Goal: Navigation & Orientation: Find specific page/section

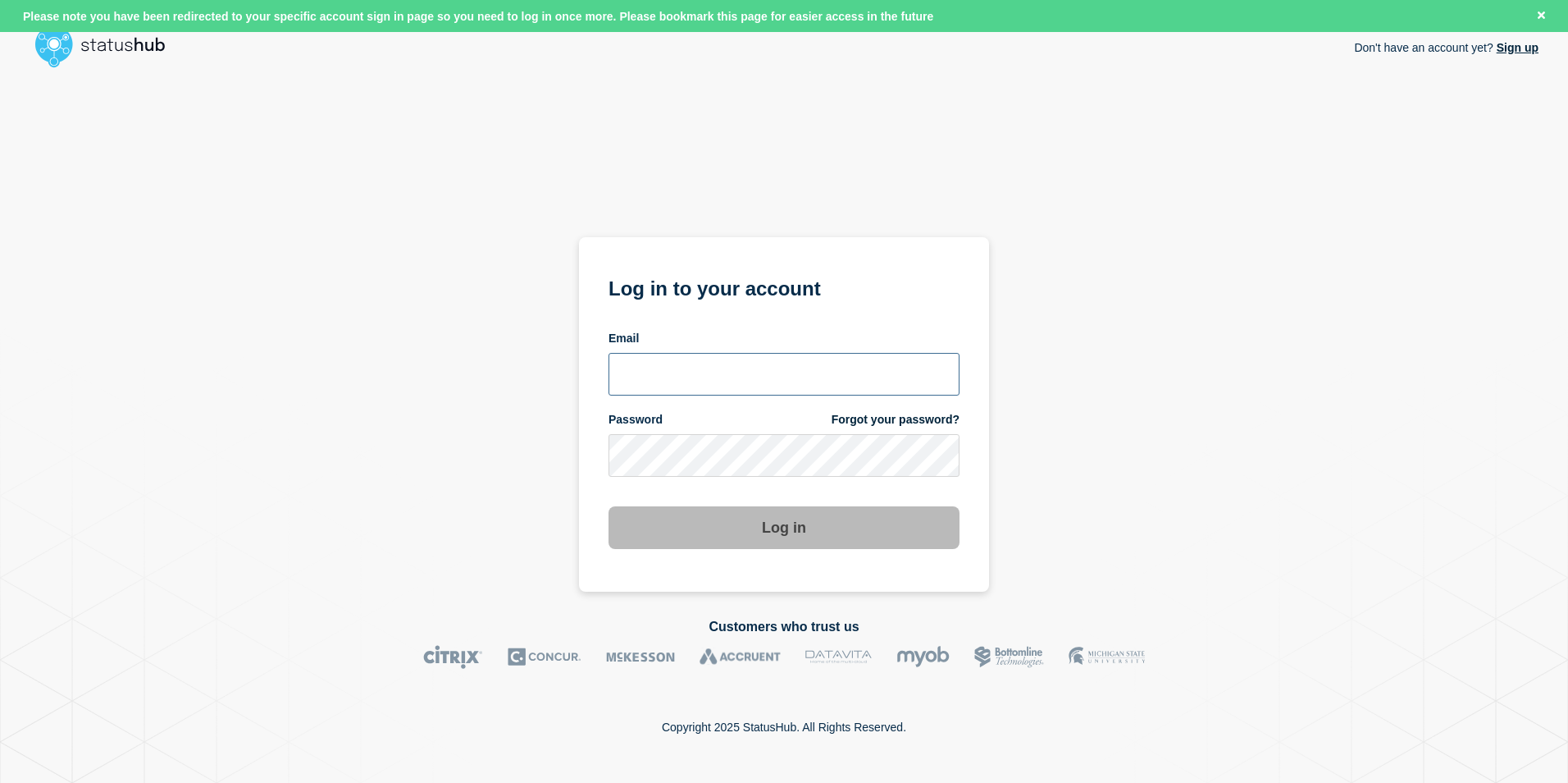
type input "tj.boparan@kocho.co.uk"
click at [701, 519] on button "Log in" at bounding box center [784, 527] width 351 height 43
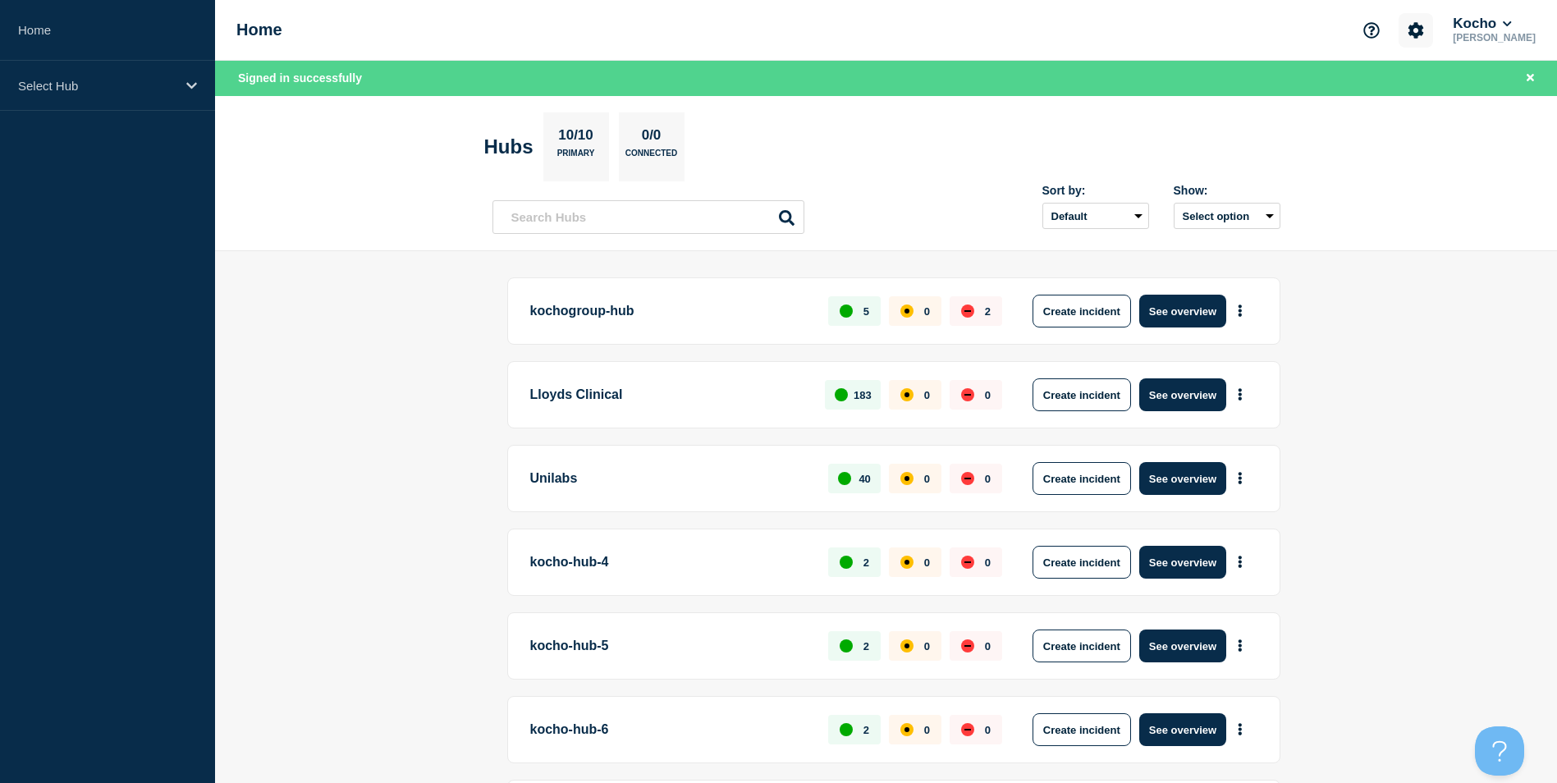
click at [1424, 38] on icon "Account settings" at bounding box center [1416, 30] width 16 height 16
click at [1444, 99] on link "Team Members" at bounding box center [1441, 97] width 85 height 14
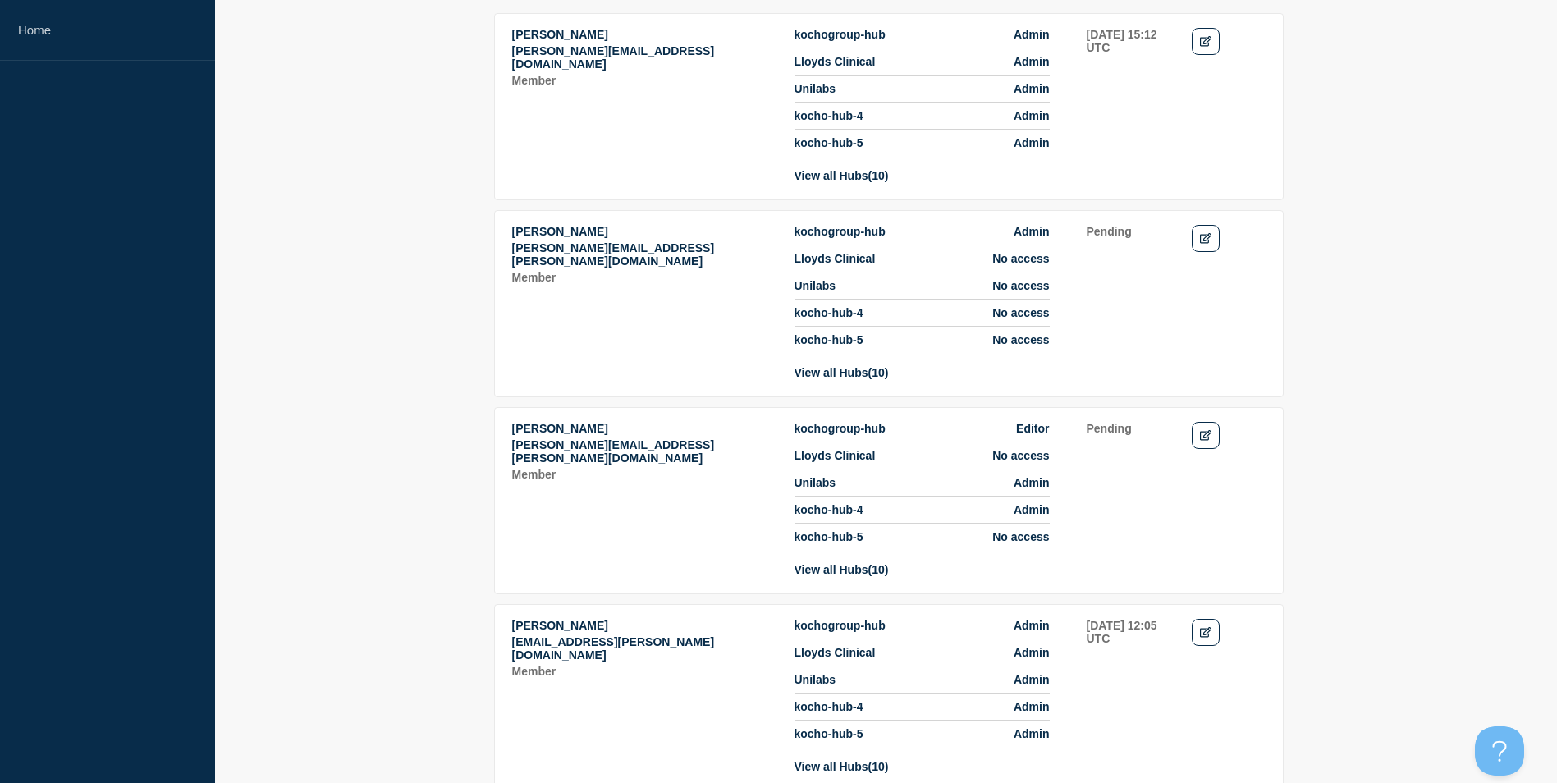
scroll to position [246, 0]
click at [1204, 243] on icon "Edit" at bounding box center [1206, 237] width 12 height 11
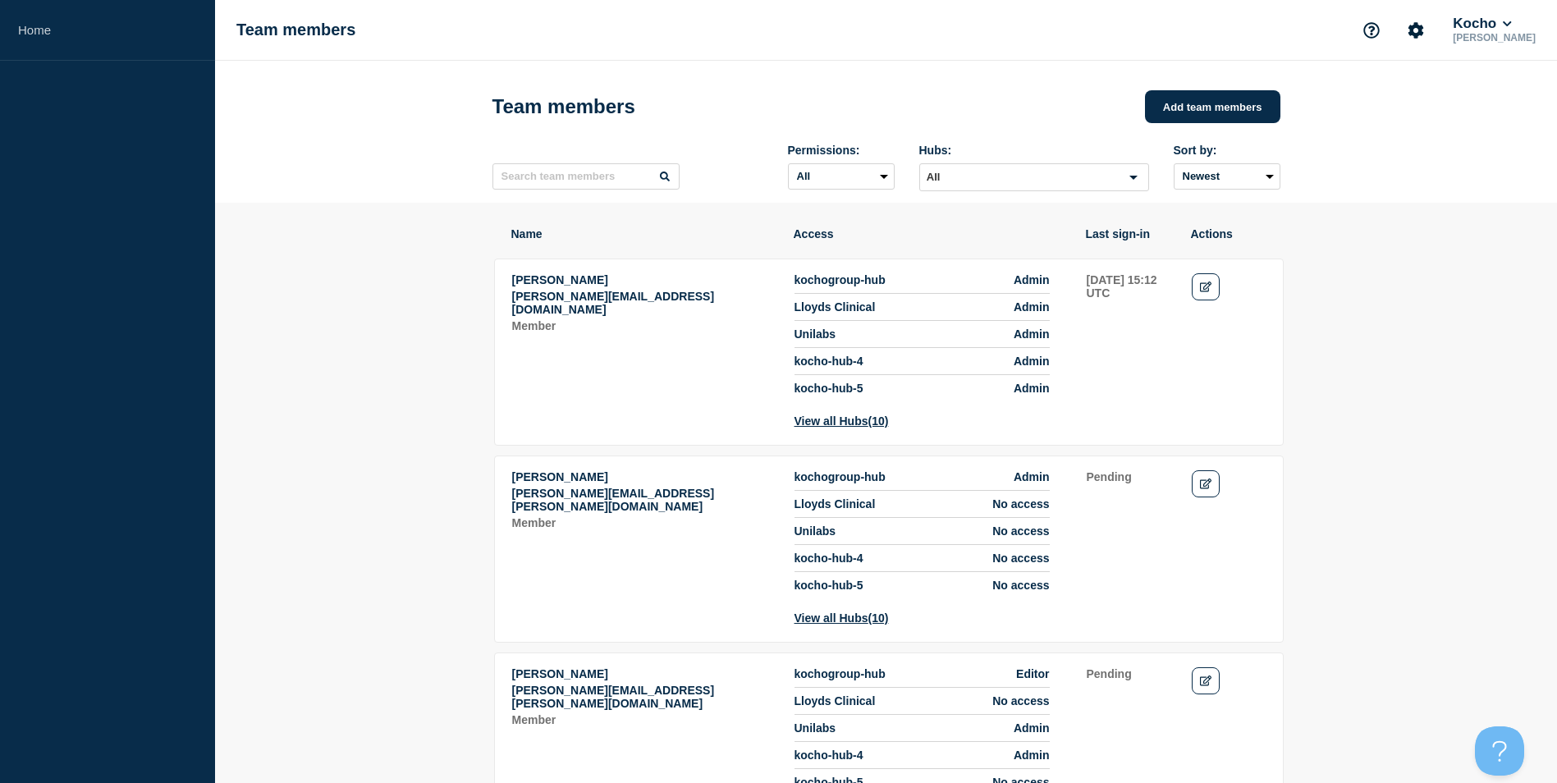
click at [1502, 43] on p "[PERSON_NAME]" at bounding box center [1494, 37] width 89 height 11
click at [1503, 37] on p "[PERSON_NAME]" at bounding box center [1494, 37] width 89 height 11
click at [1539, 25] on div "Team members [PERSON_NAME]" at bounding box center [886, 30] width 1342 height 61
click at [1514, 21] on button "Kocho" at bounding box center [1482, 24] width 65 height 16
click at [1501, 219] on link "Security" at bounding box center [1487, 221] width 44 height 14
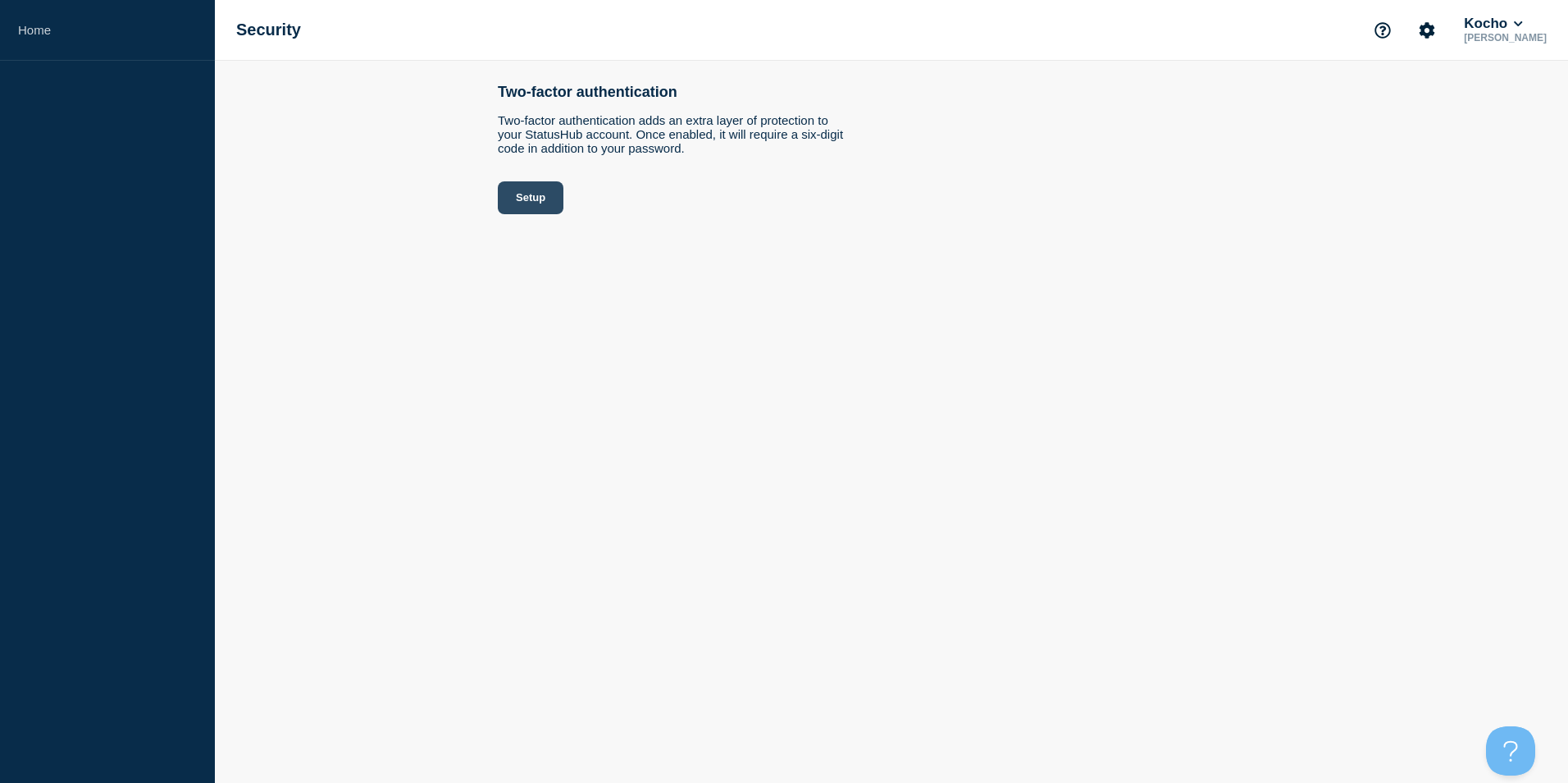
click at [547, 209] on button "Setup" at bounding box center [531, 197] width 66 height 33
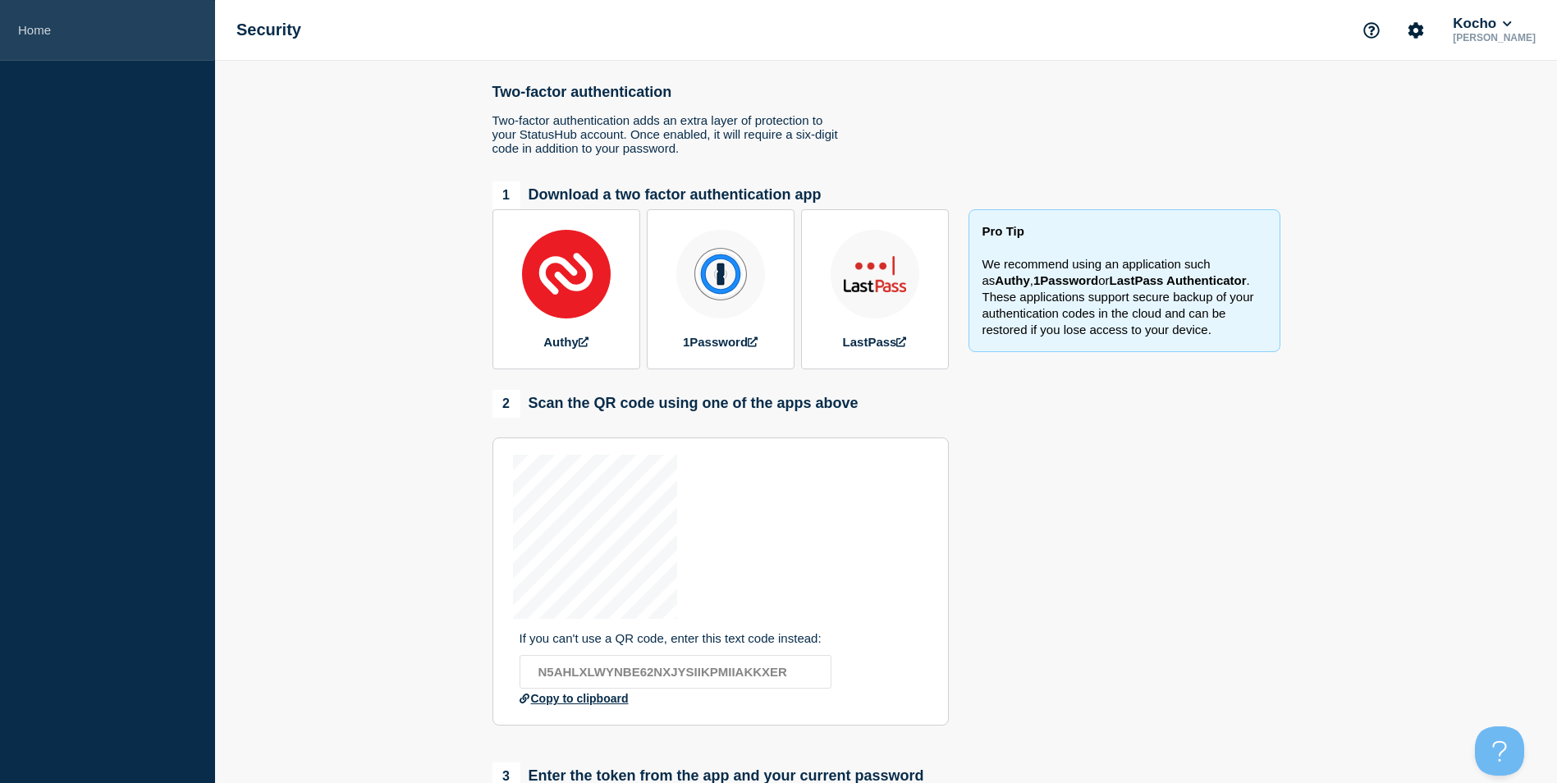
click at [71, 33] on link "Home" at bounding box center [107, 30] width 215 height 61
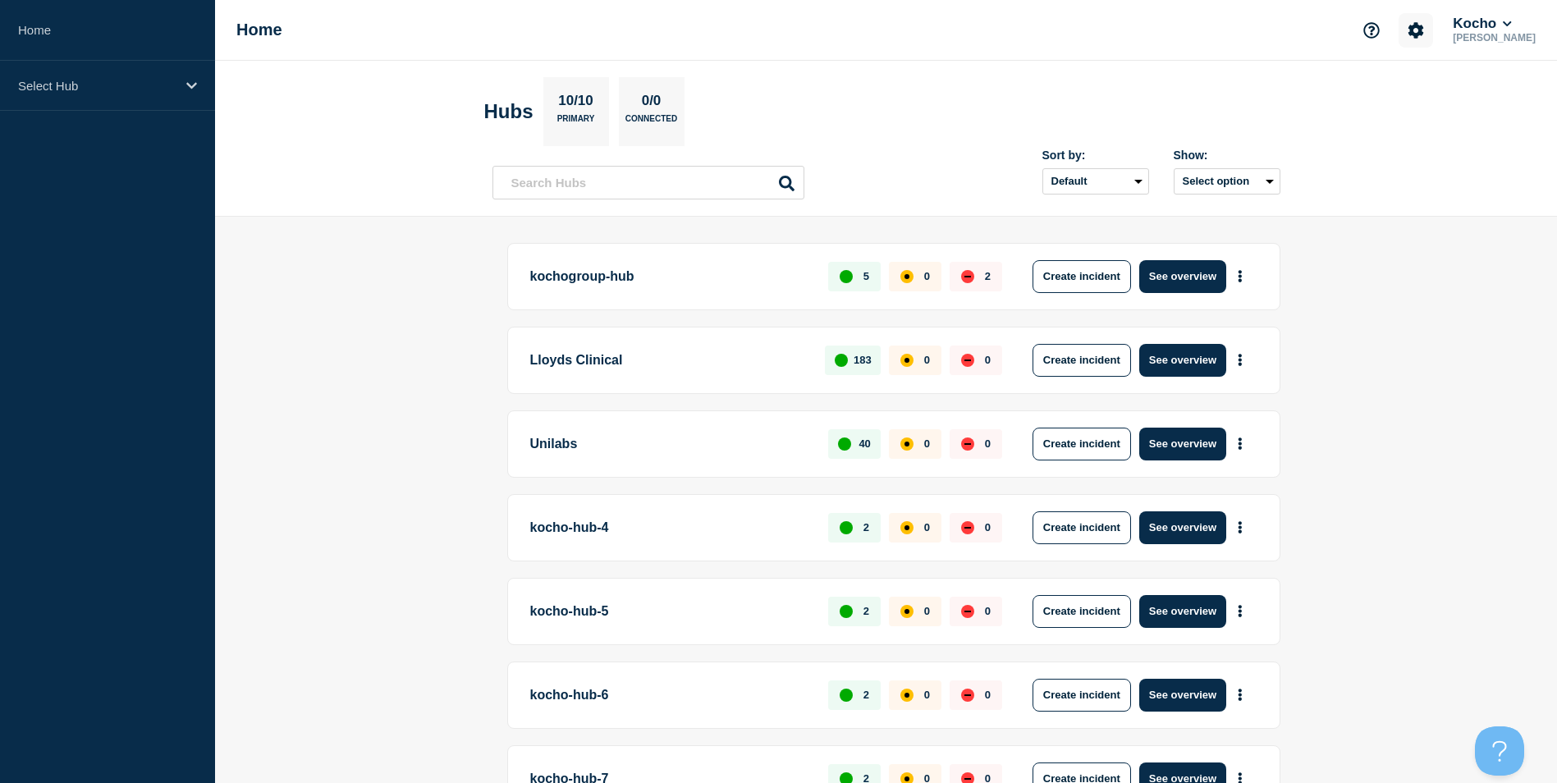
click at [1433, 39] on button "Account settings" at bounding box center [1416, 30] width 34 height 34
click at [1505, 29] on button "Kocho" at bounding box center [1482, 24] width 65 height 16
drag, startPoint x: 1468, startPoint y: 343, endPoint x: 1468, endPoint y: 353, distance: 9.9
click at [1468, 351] on main "kochogroup-hub 5 0 2 Create incident See overview Lloyds Clinical 183 0 0 Creat…" at bounding box center [886, 681] width 1342 height 928
click at [56, 35] on link "Home" at bounding box center [107, 30] width 215 height 61
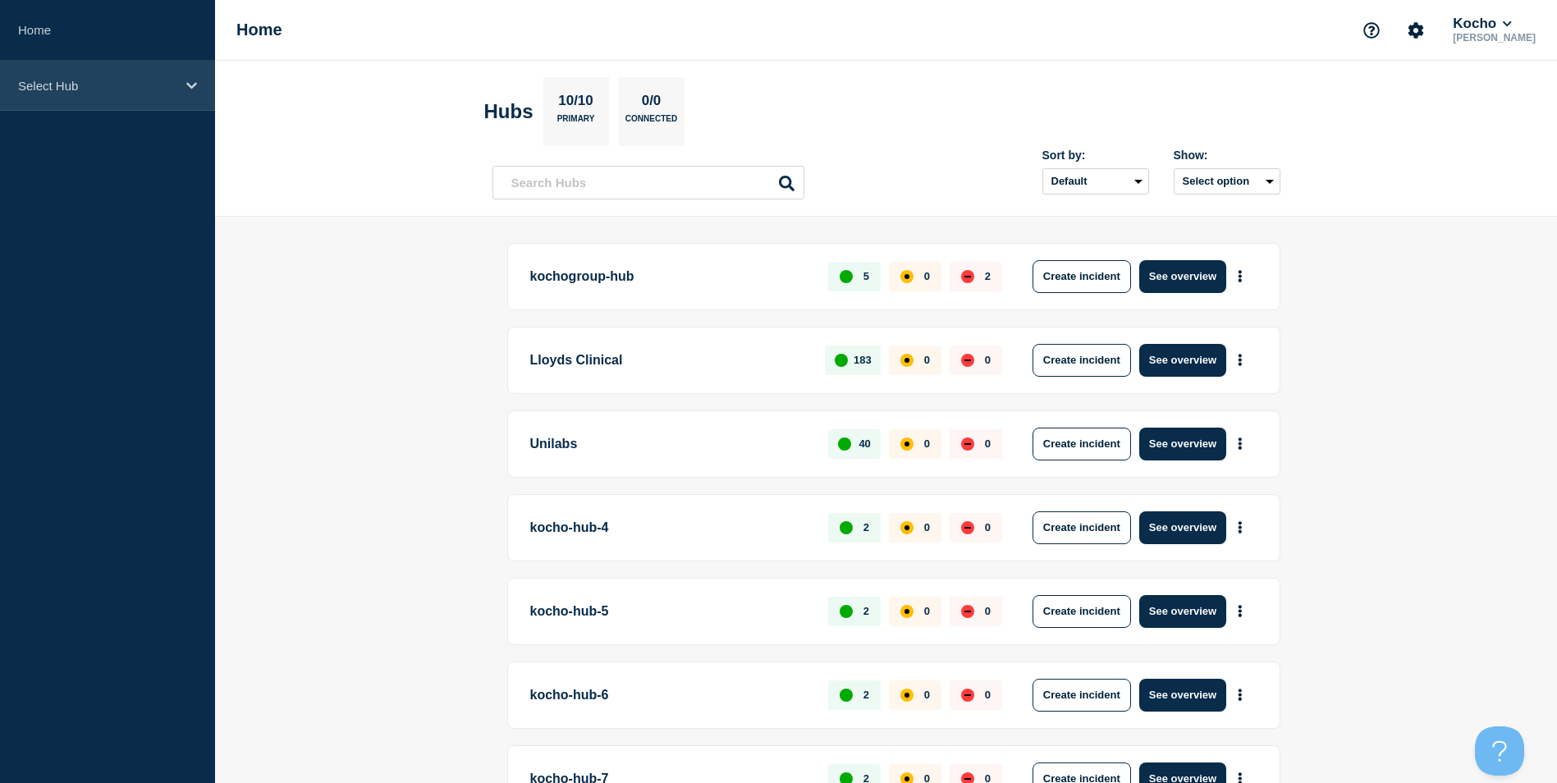
click at [170, 97] on div "Select Hub" at bounding box center [107, 86] width 215 height 50
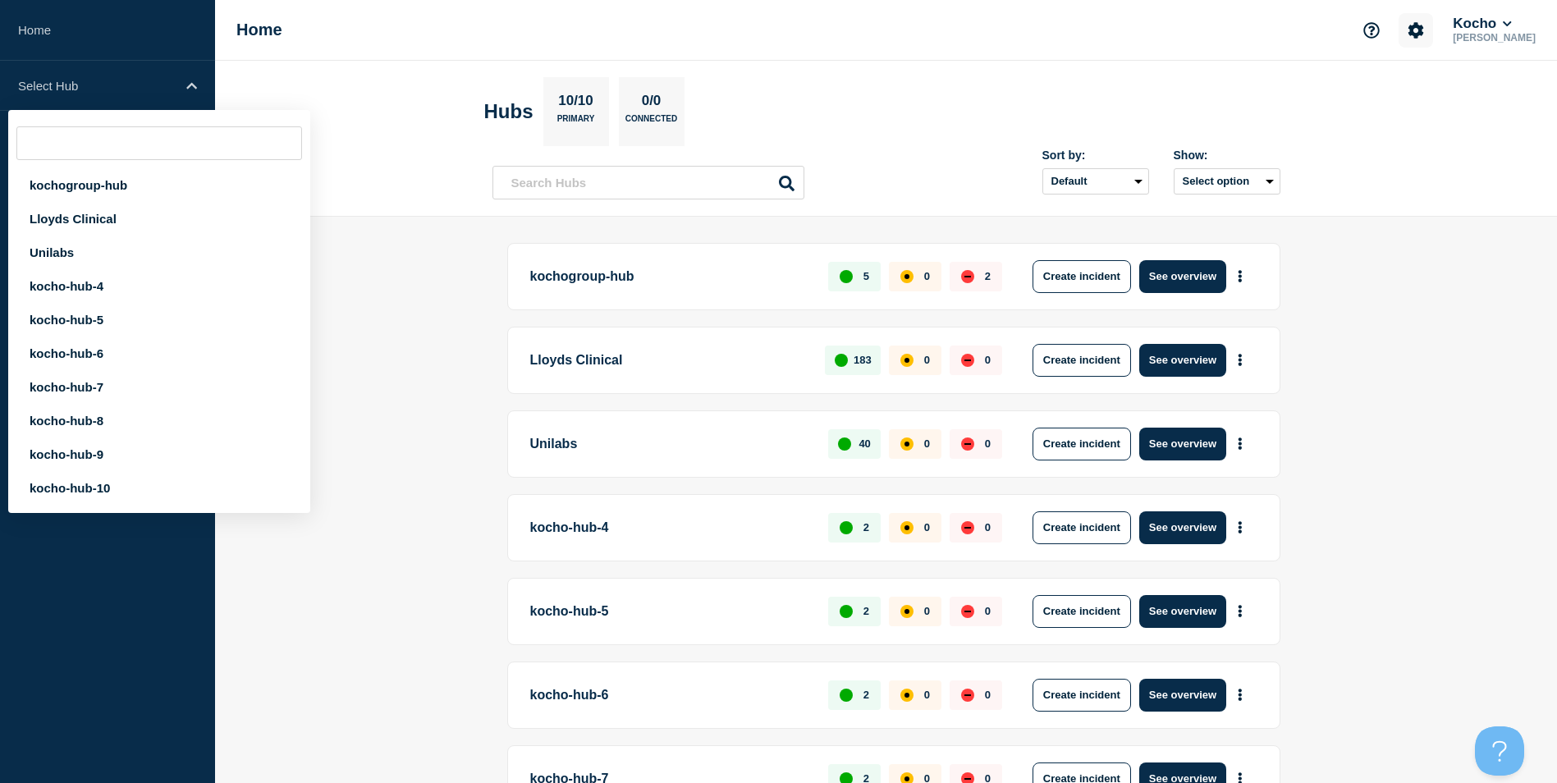
click at [1433, 39] on button "Account settings" at bounding box center [1416, 30] width 34 height 34
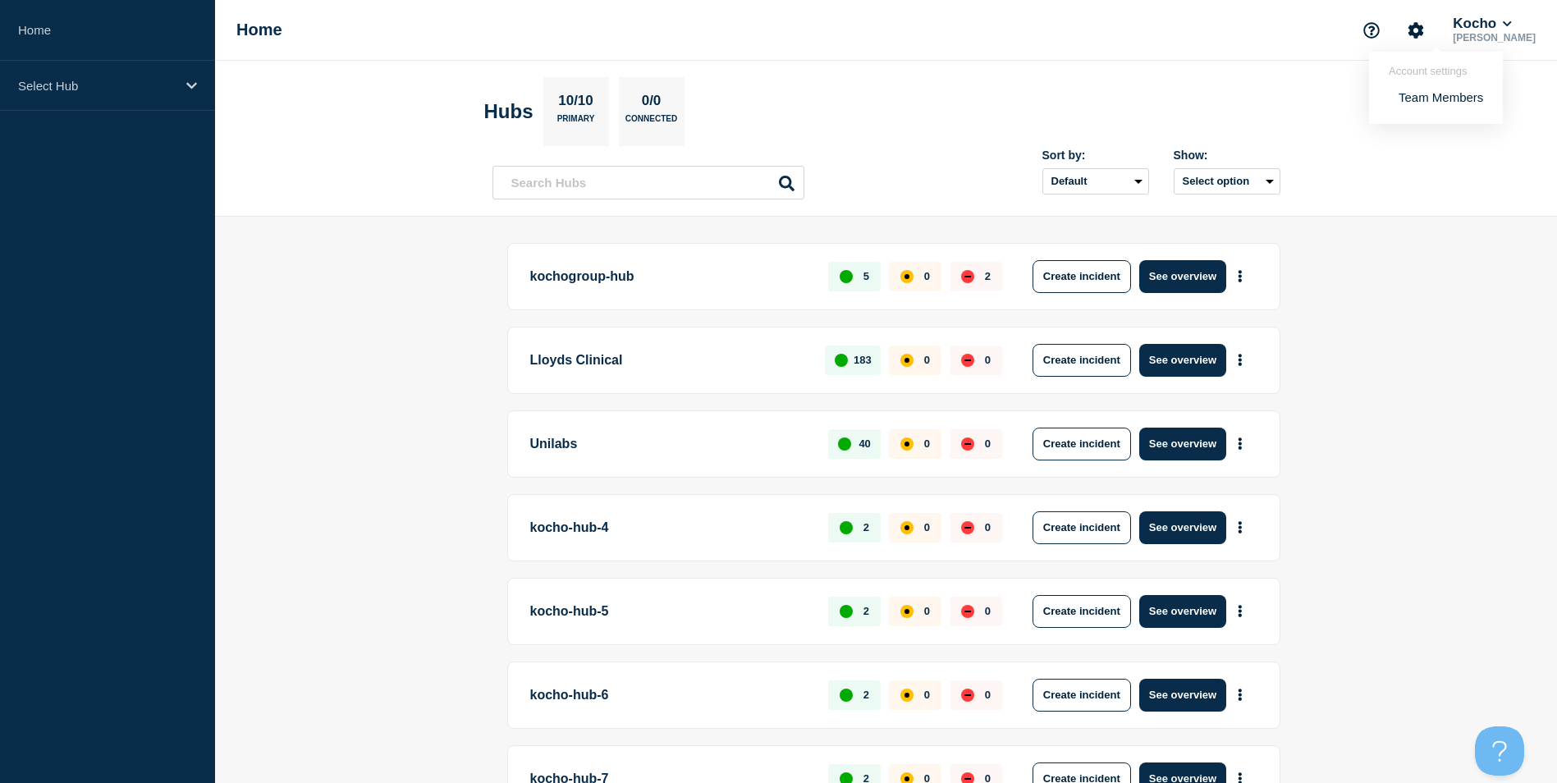
click at [1527, 32] on p "[PERSON_NAME]" at bounding box center [1494, 37] width 89 height 11
click at [1512, 25] on icon at bounding box center [1507, 24] width 9 height 10
click at [1498, 125] on button "Kocho" at bounding box center [1487, 127] width 45 height 16
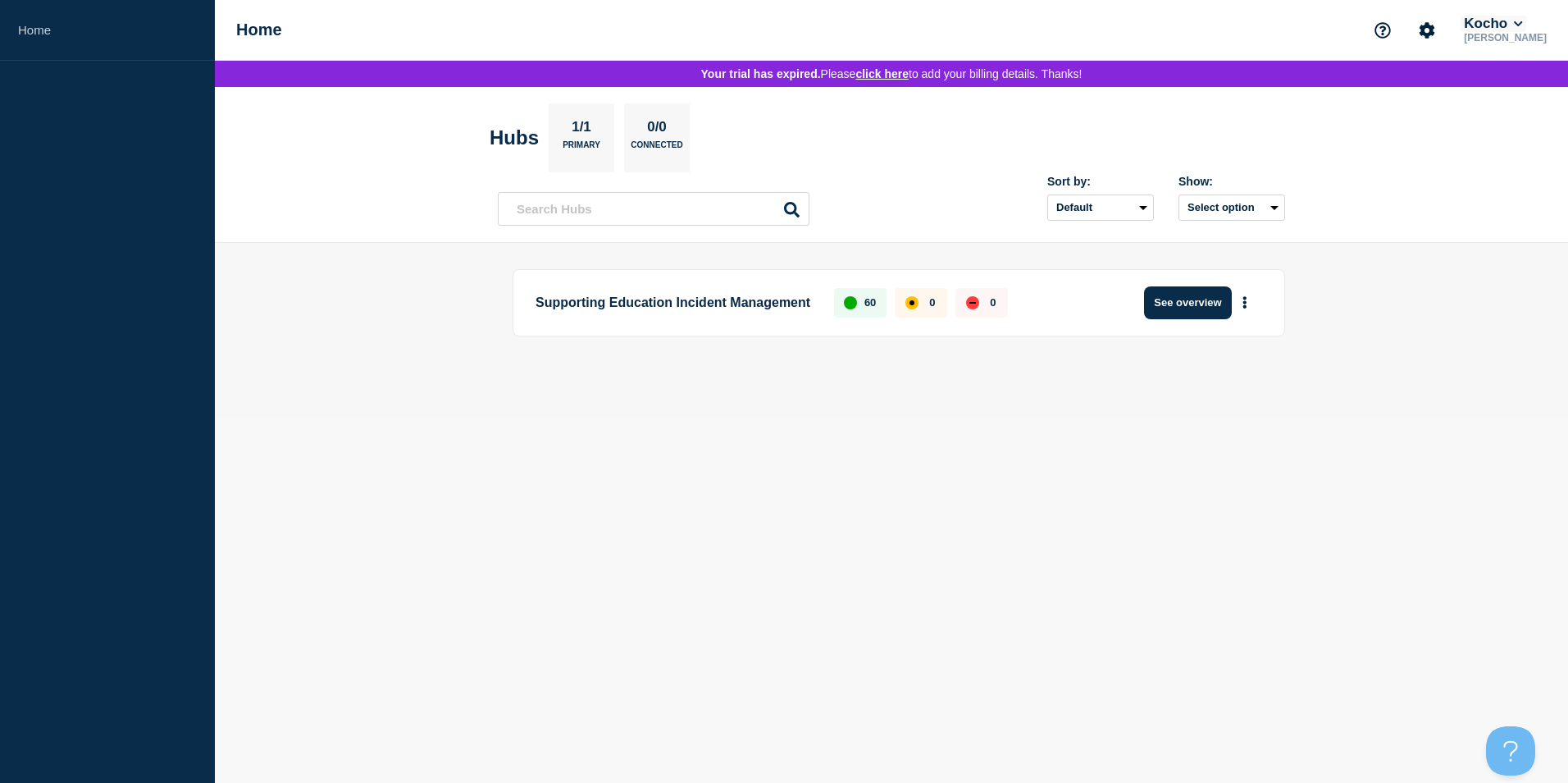
click at [1526, 21] on button "Kocho" at bounding box center [1493, 24] width 65 height 16
click at [1503, 112] on button "Kocho" at bounding box center [1499, 105] width 45 height 16
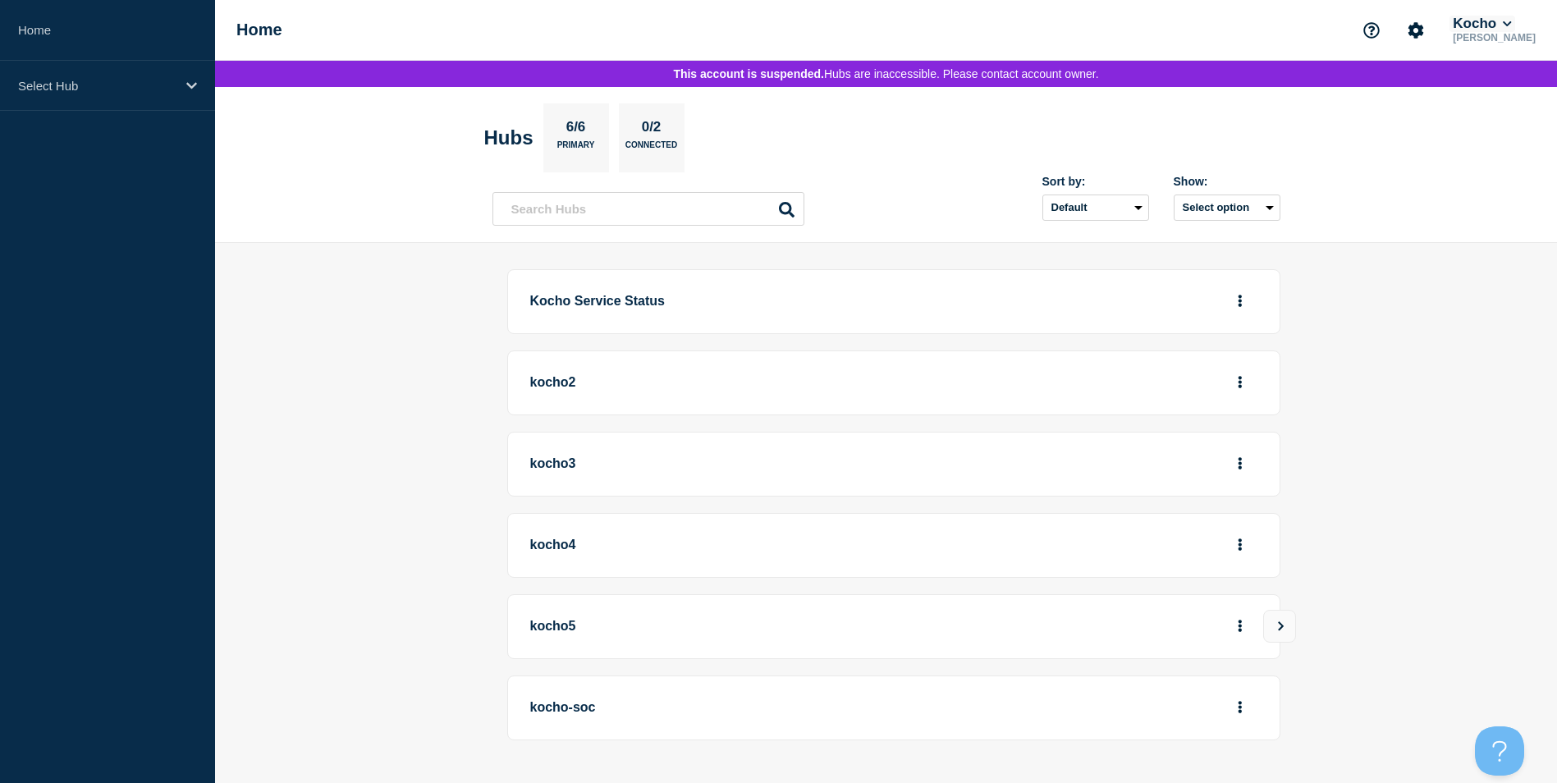
click at [1514, 30] on button "Kocho" at bounding box center [1482, 24] width 65 height 16
click at [1502, 80] on button "Kocho" at bounding box center [1487, 83] width 45 height 16
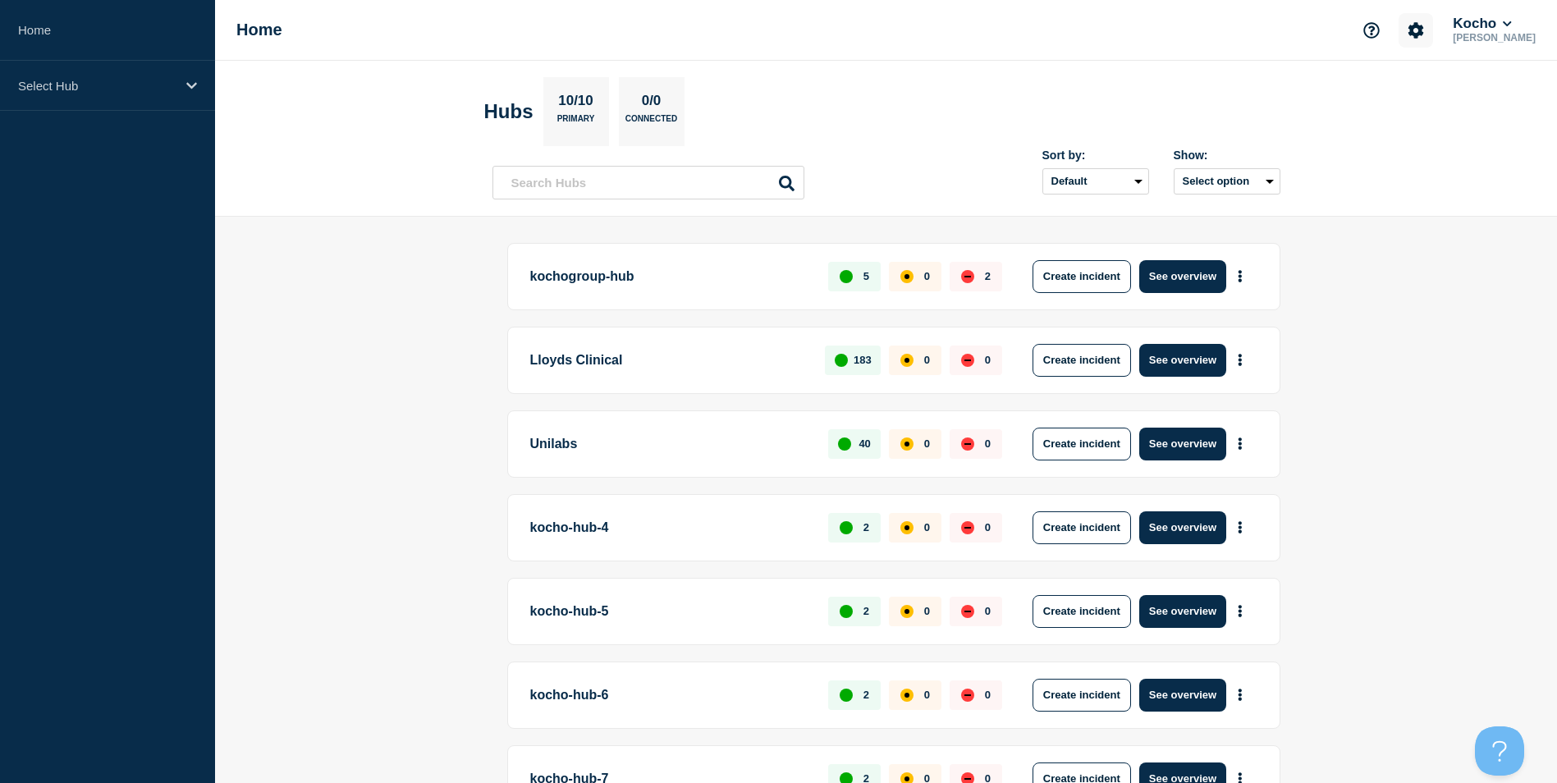
click at [1424, 23] on icon "Account settings" at bounding box center [1416, 30] width 16 height 16
click at [1442, 182] on header "Hubs 10/10 Primary 0/0 Connected Sort by: Default Last added Last updated Most …" at bounding box center [886, 139] width 1342 height 156
click at [1424, 28] on icon "Account settings" at bounding box center [1417, 30] width 16 height 16
click at [1400, 292] on main "kochogroup-hub 5 0 2 Create incident See overview Lloyds Clinical 183 0 0 Creat…" at bounding box center [886, 681] width 1342 height 928
click at [1222, 440] on button "See overview" at bounding box center [1182, 444] width 87 height 33
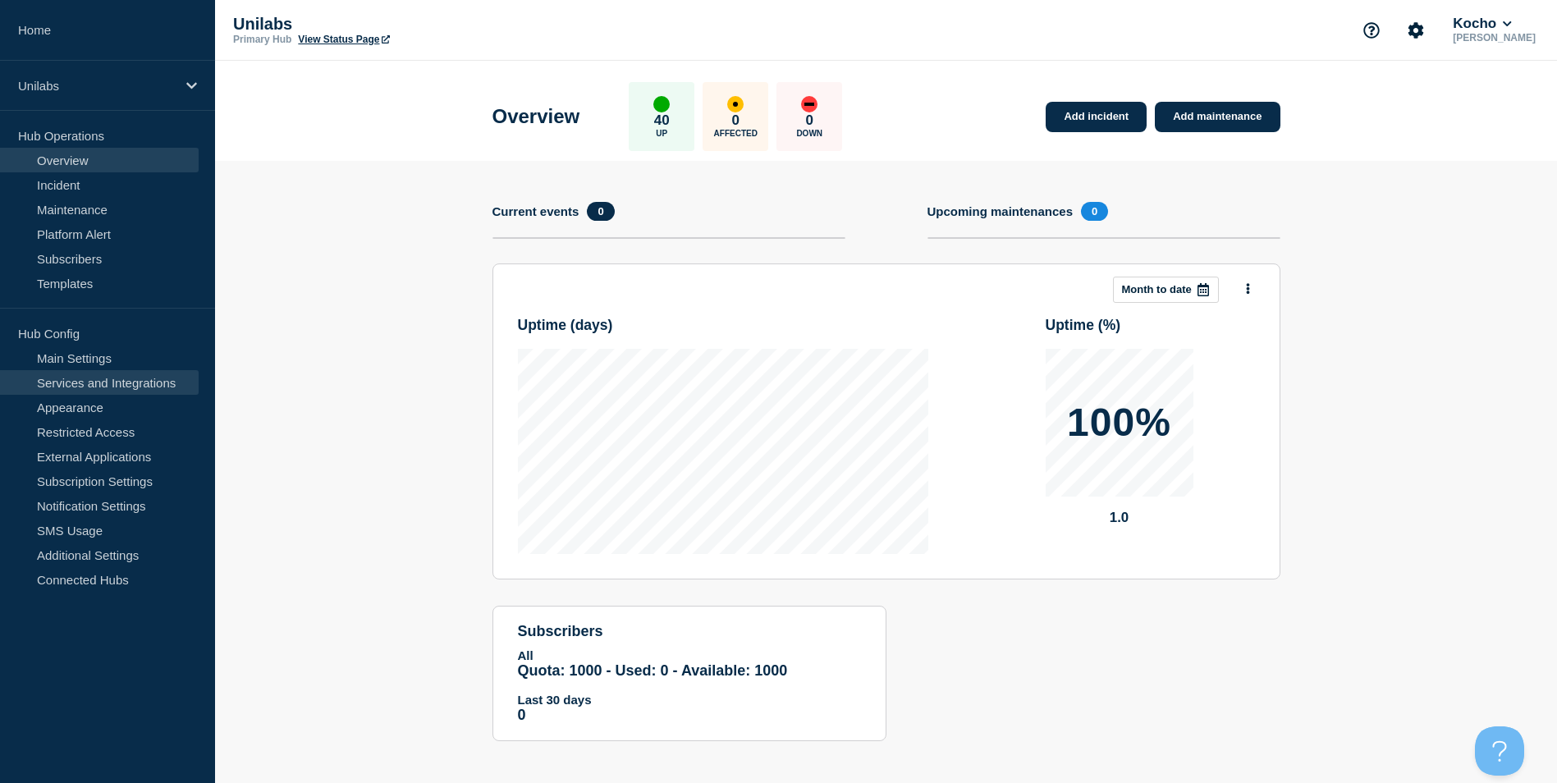
click at [66, 379] on link "Services and Integrations" at bounding box center [99, 382] width 199 height 25
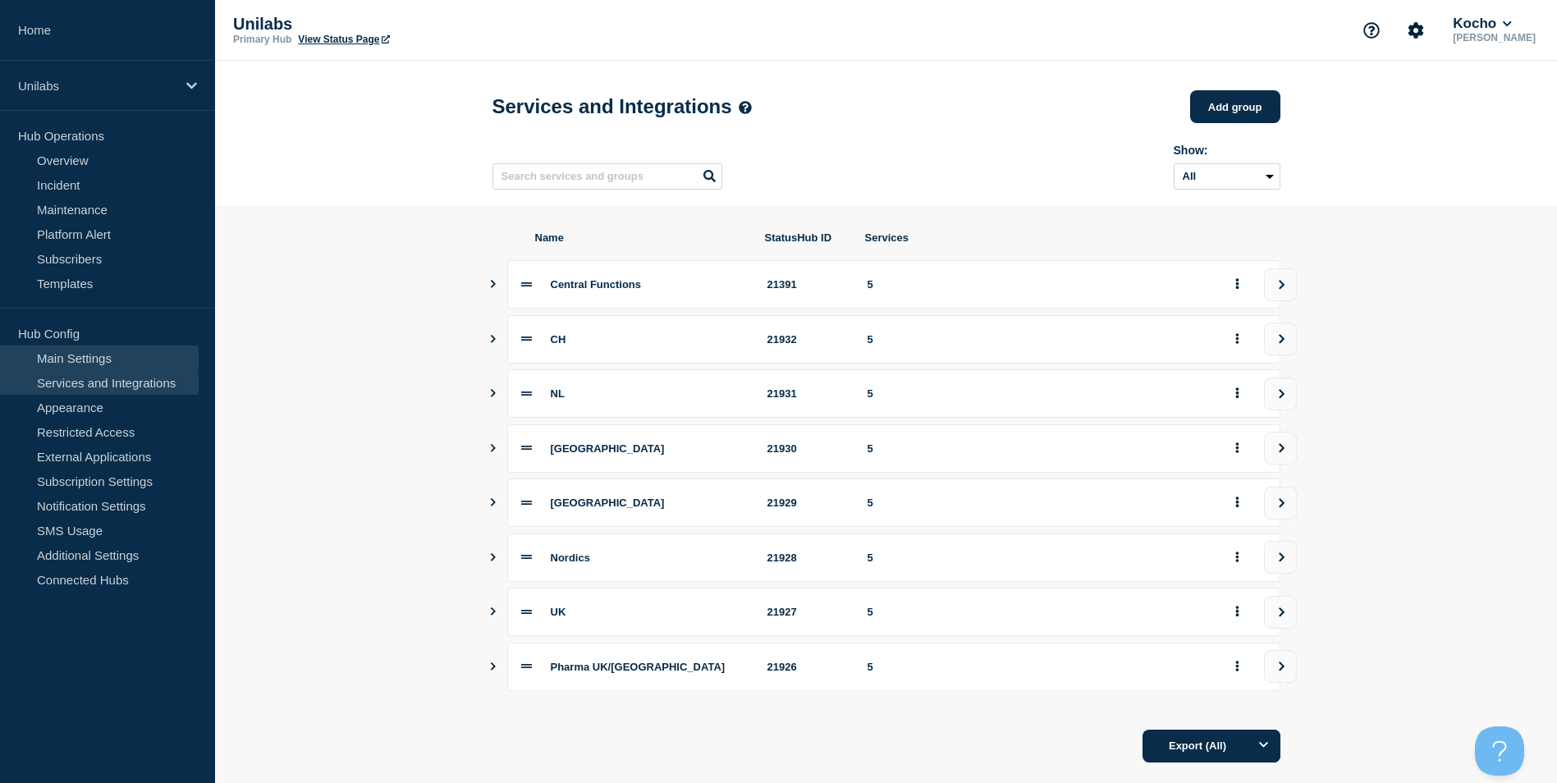
click at [78, 366] on link "Main Settings" at bounding box center [99, 358] width 199 height 25
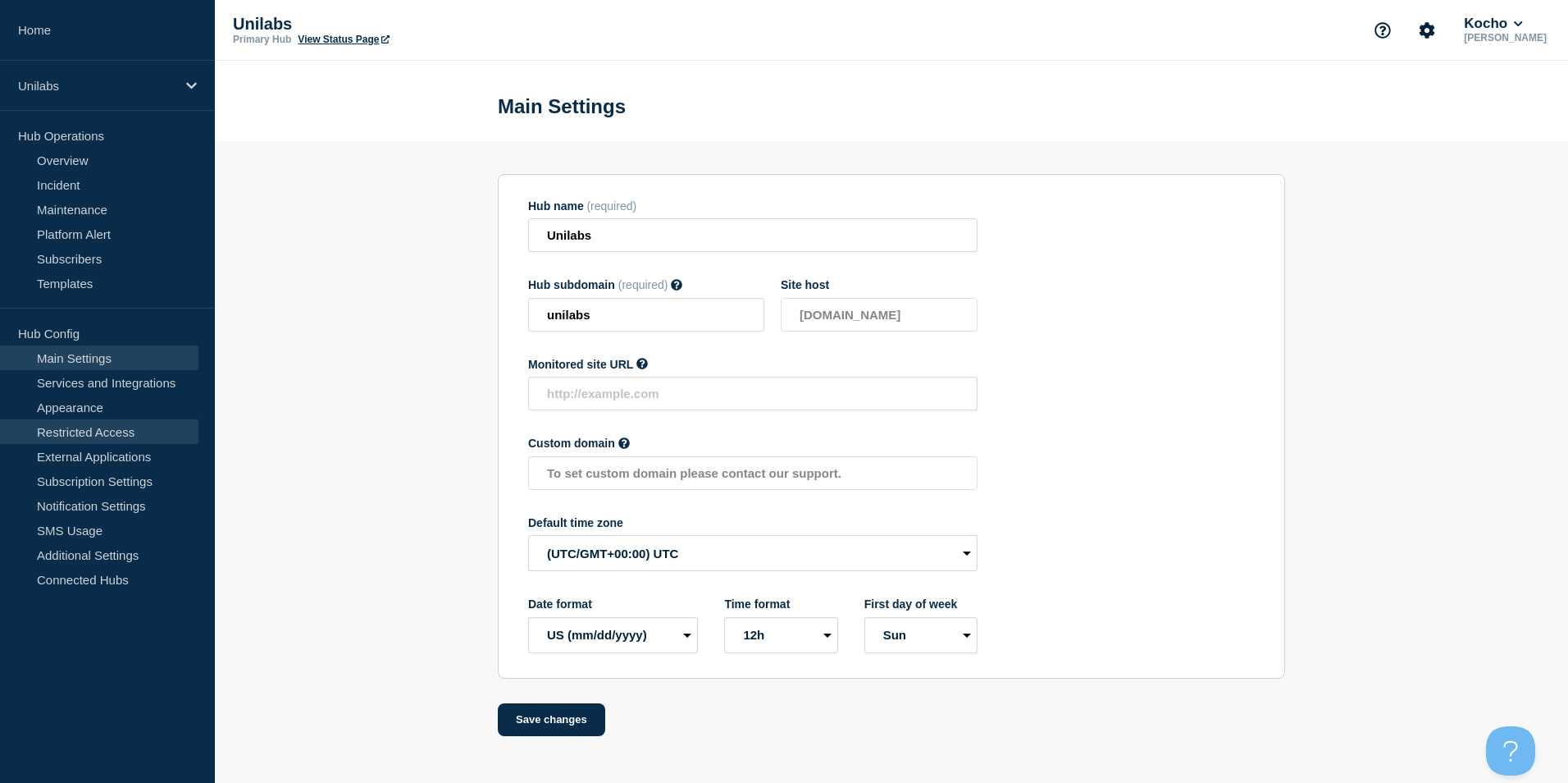
click at [112, 428] on link "Restricted Access" at bounding box center [99, 431] width 199 height 25
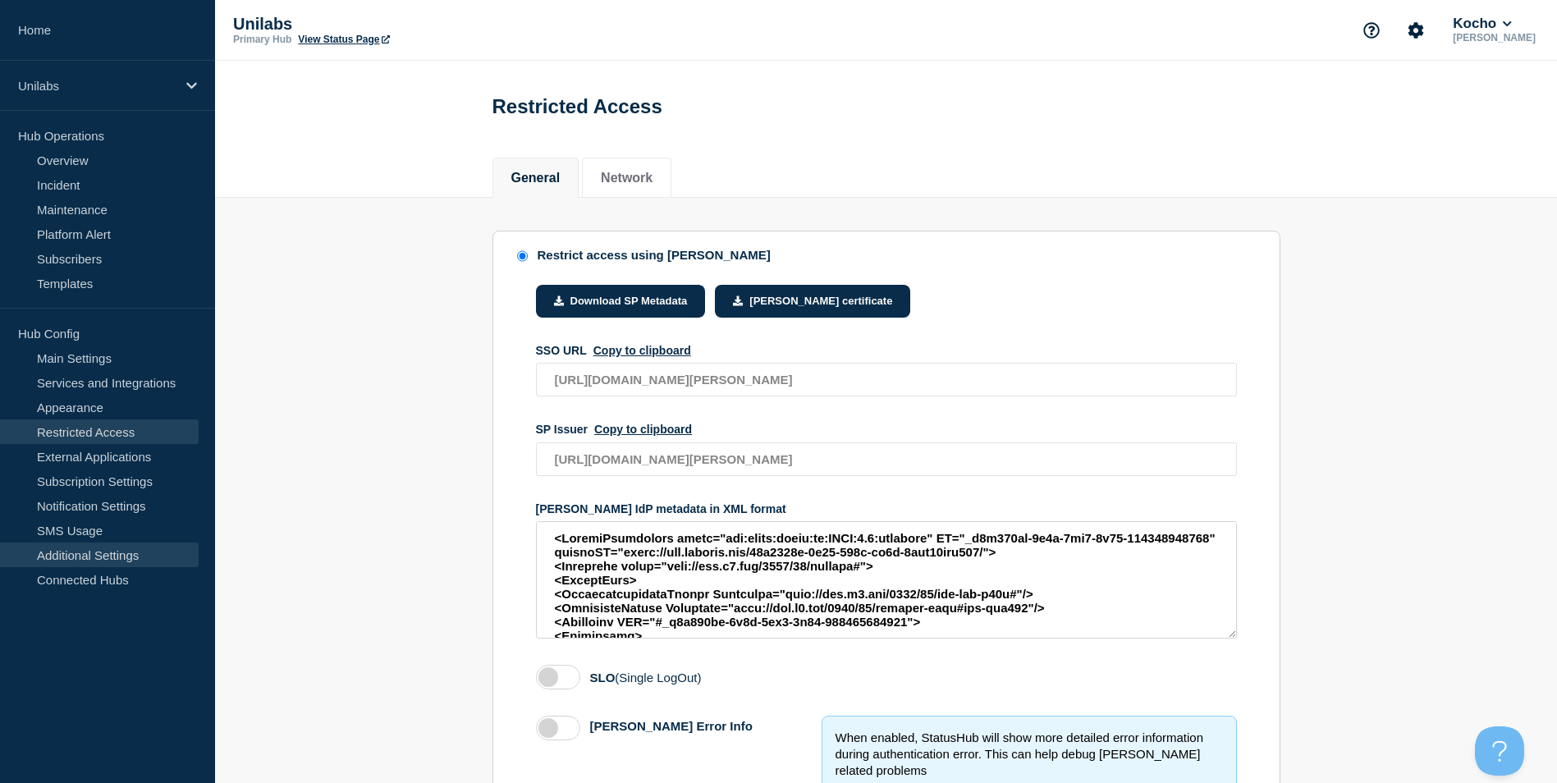
click at [98, 552] on link "Additional Settings" at bounding box center [99, 555] width 199 height 25
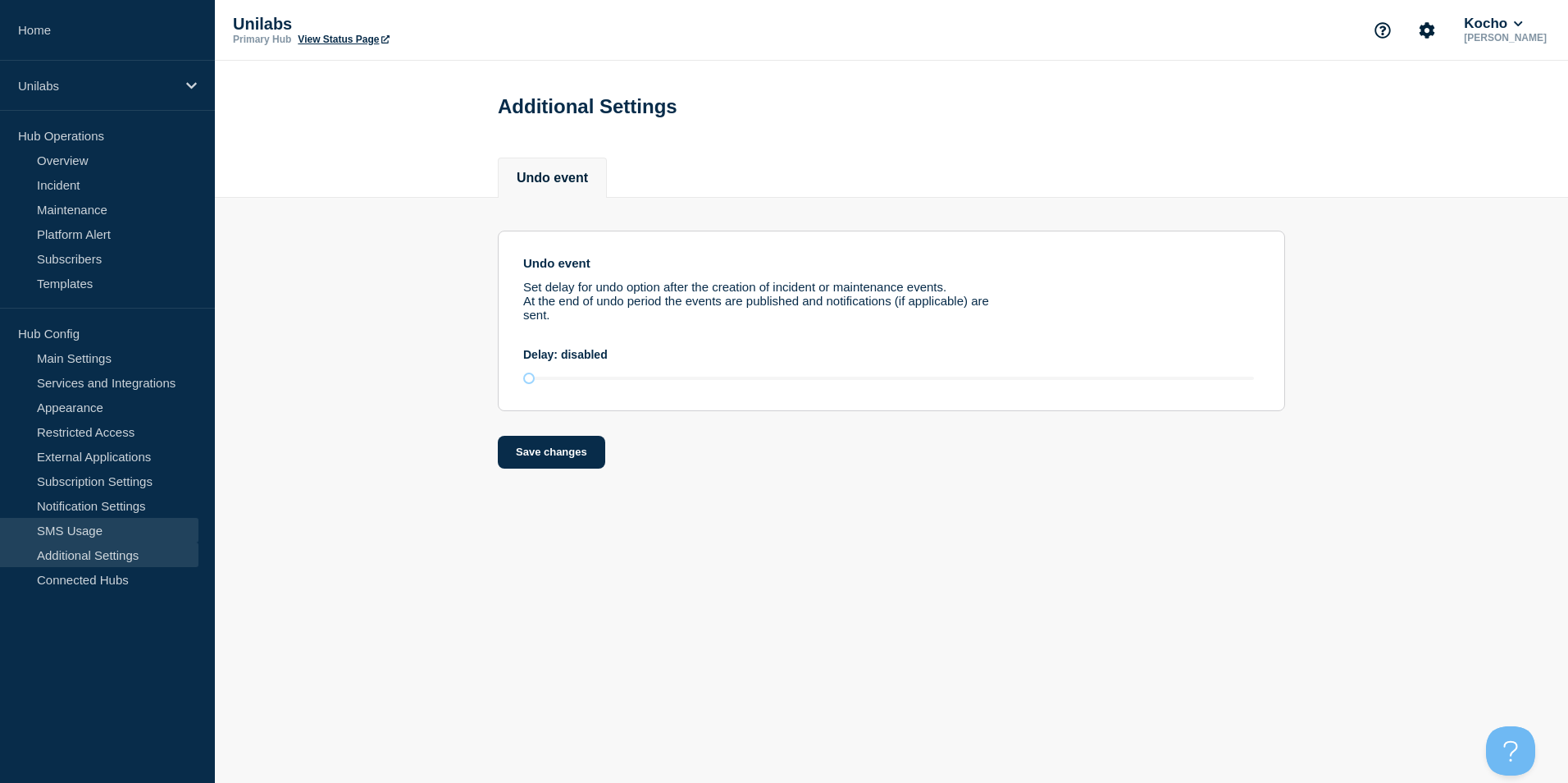
click at [85, 520] on link "SMS Usage" at bounding box center [99, 530] width 199 height 25
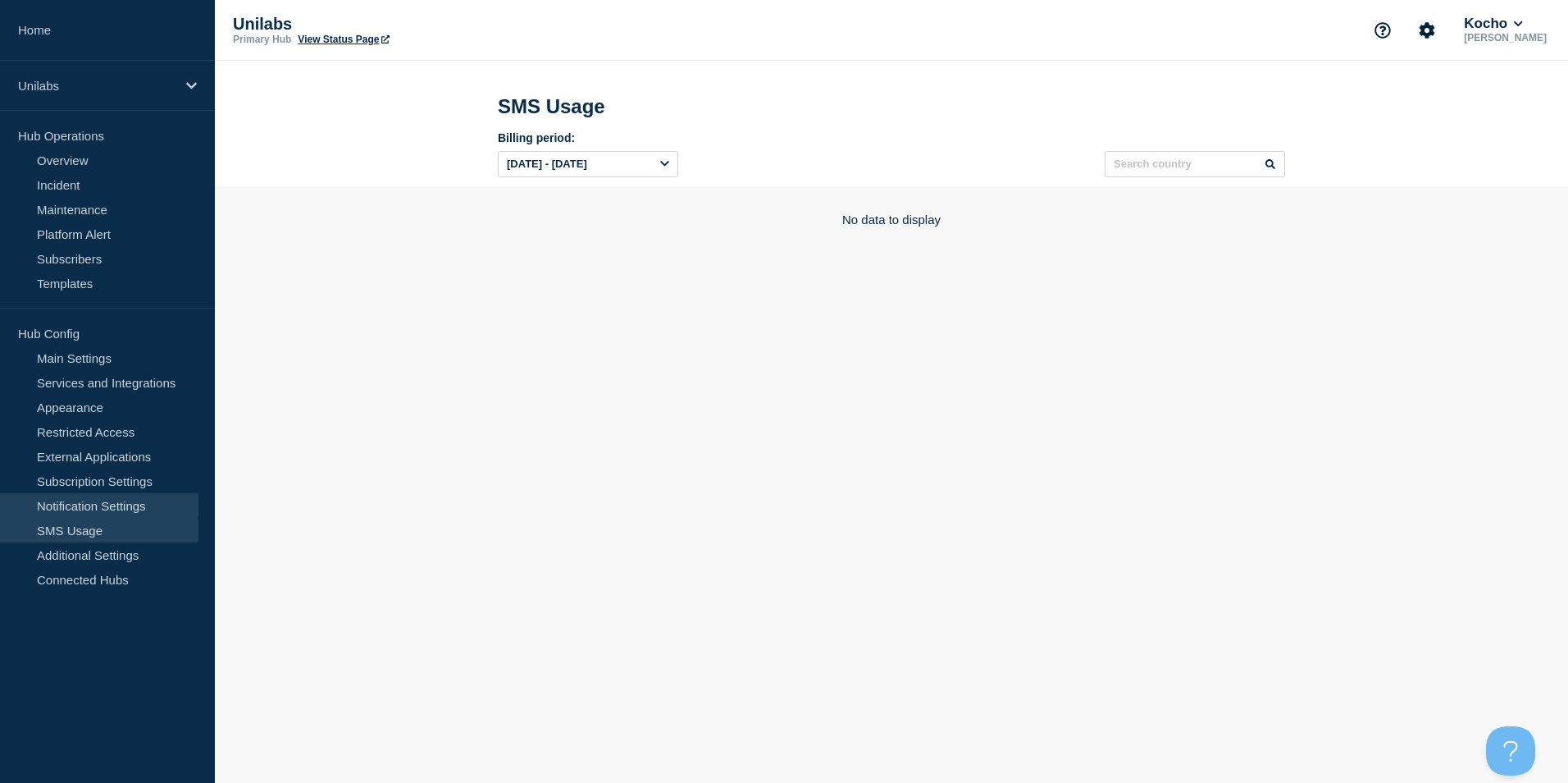
click at [99, 500] on link "Notification Settings" at bounding box center [99, 505] width 199 height 25
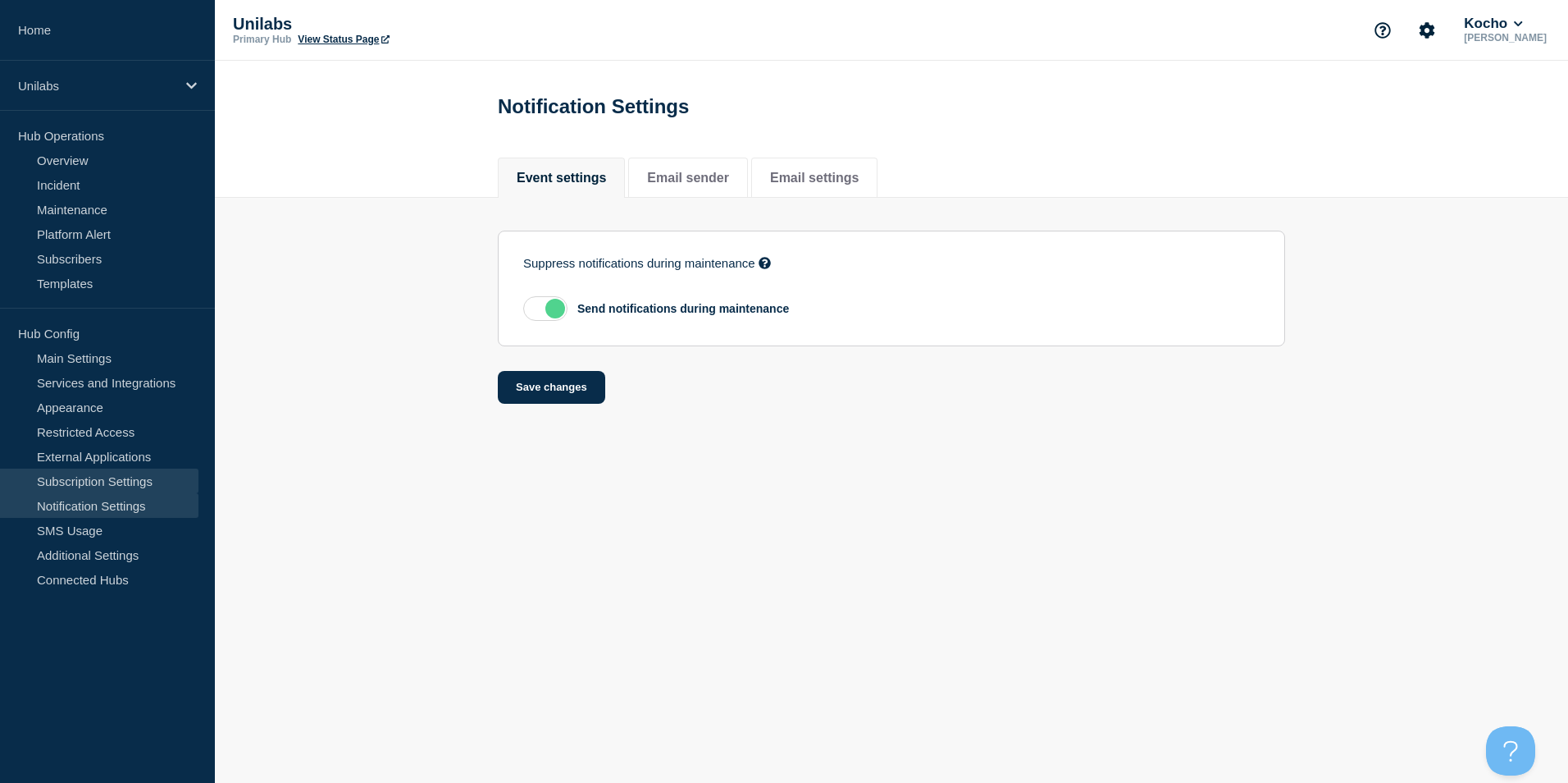
click at [154, 475] on link "Subscription Settings" at bounding box center [99, 481] width 199 height 25
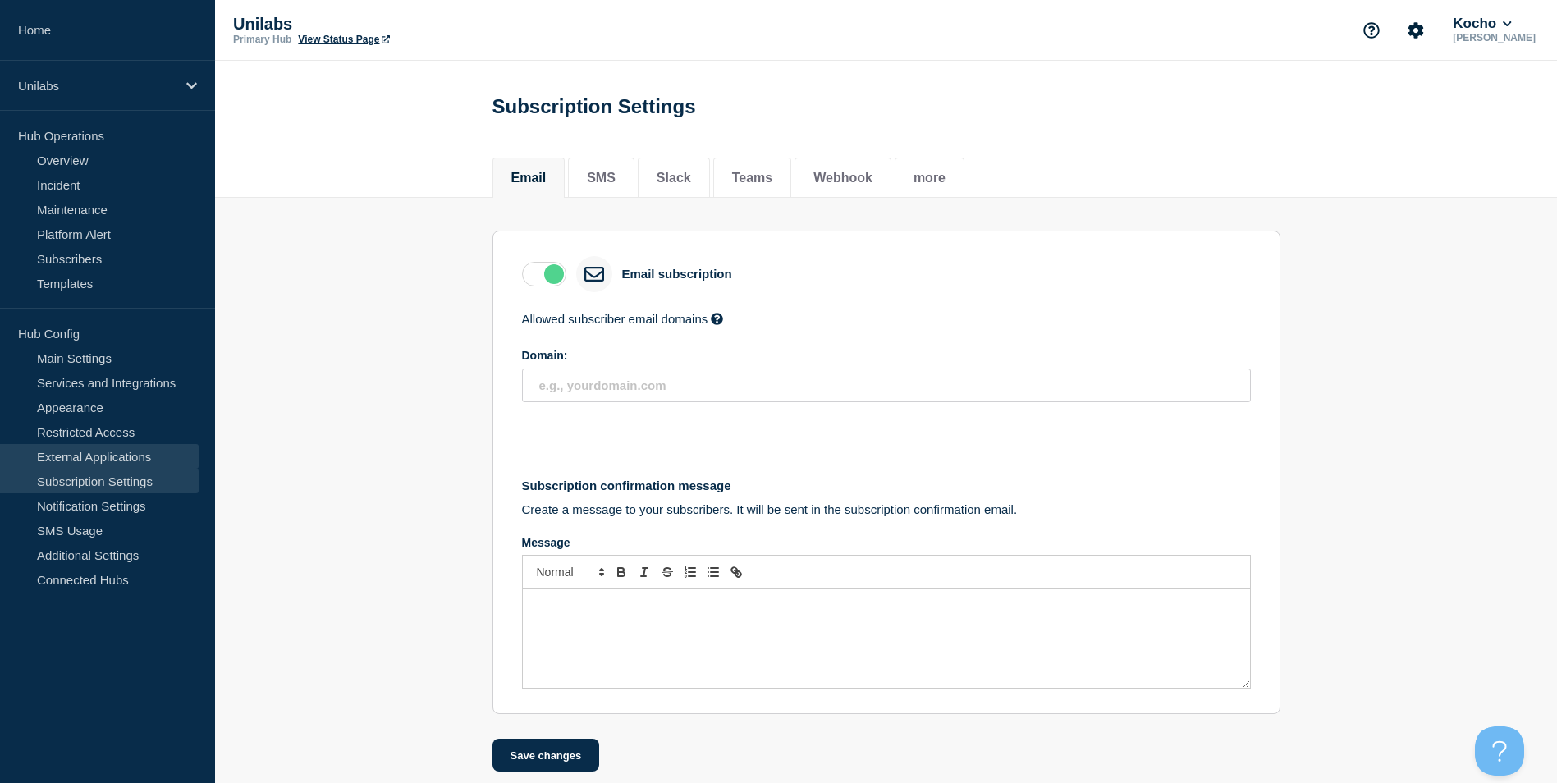
click at [85, 449] on link "External Applications" at bounding box center [99, 456] width 199 height 25
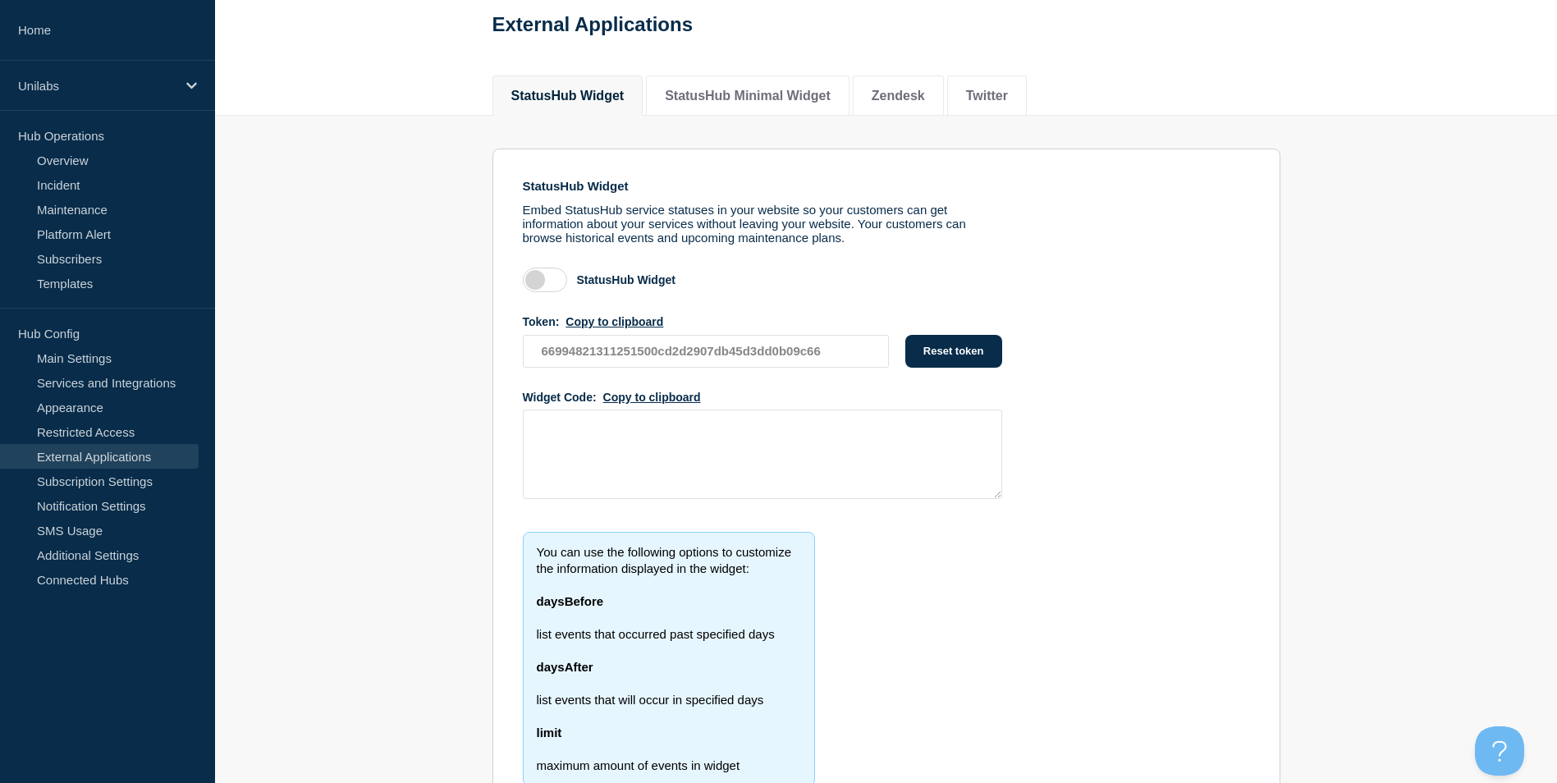
scroll to position [164, 0]
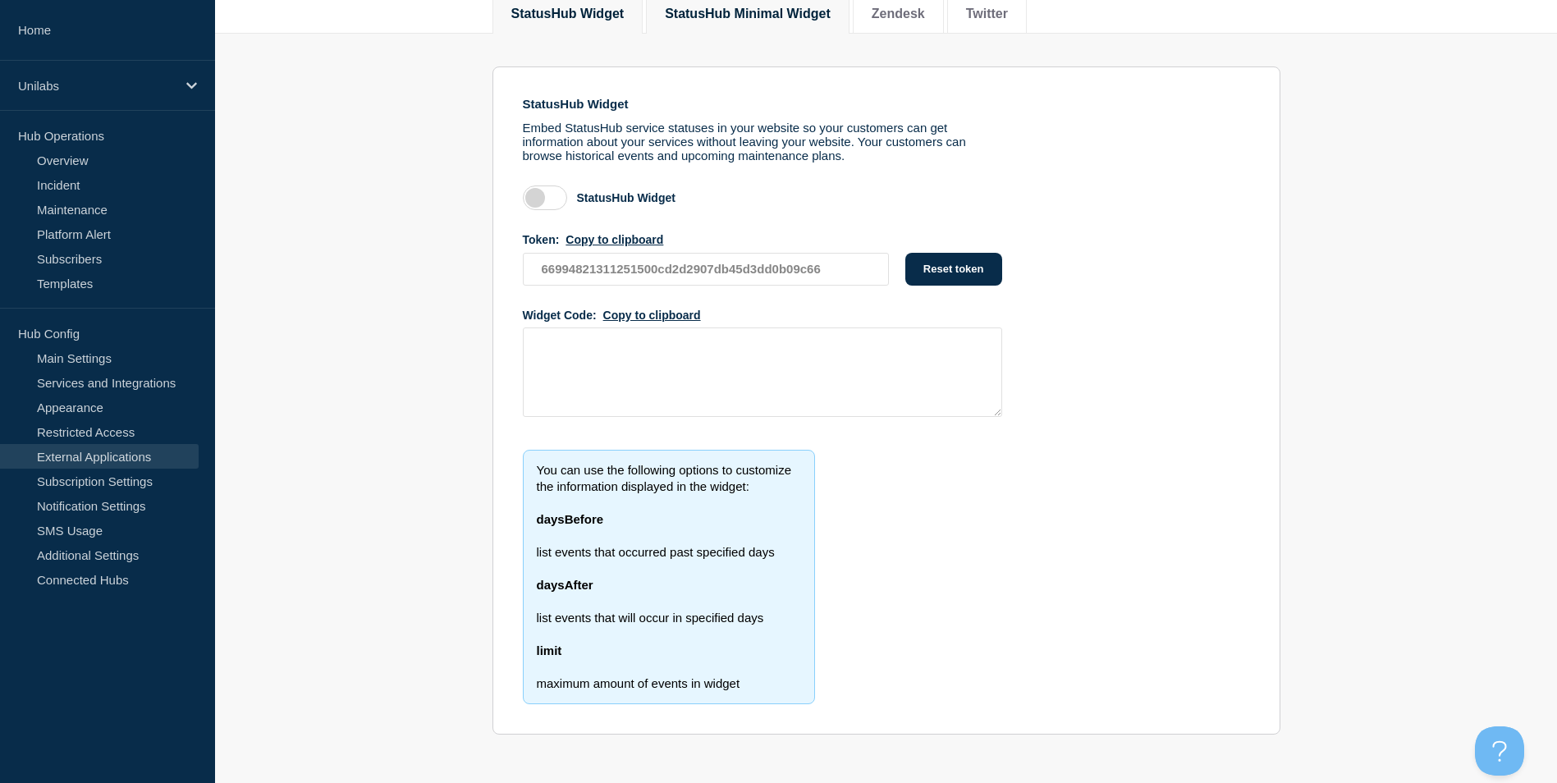
click at [807, 26] on li "StatusHub Minimal Widget" at bounding box center [748, 13] width 204 height 40
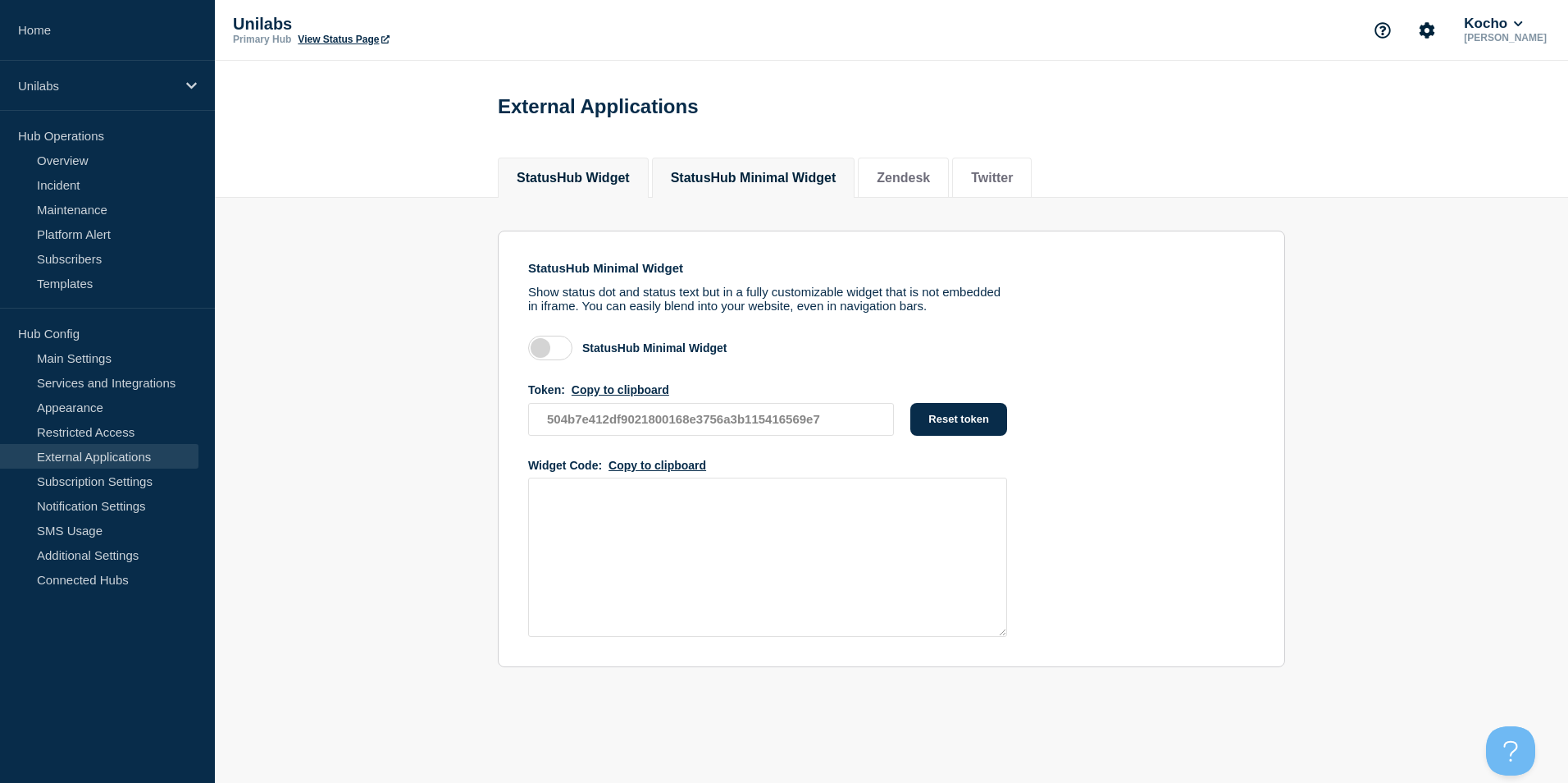
click at [582, 179] on button "StatusHub Widget" at bounding box center [573, 178] width 113 height 15
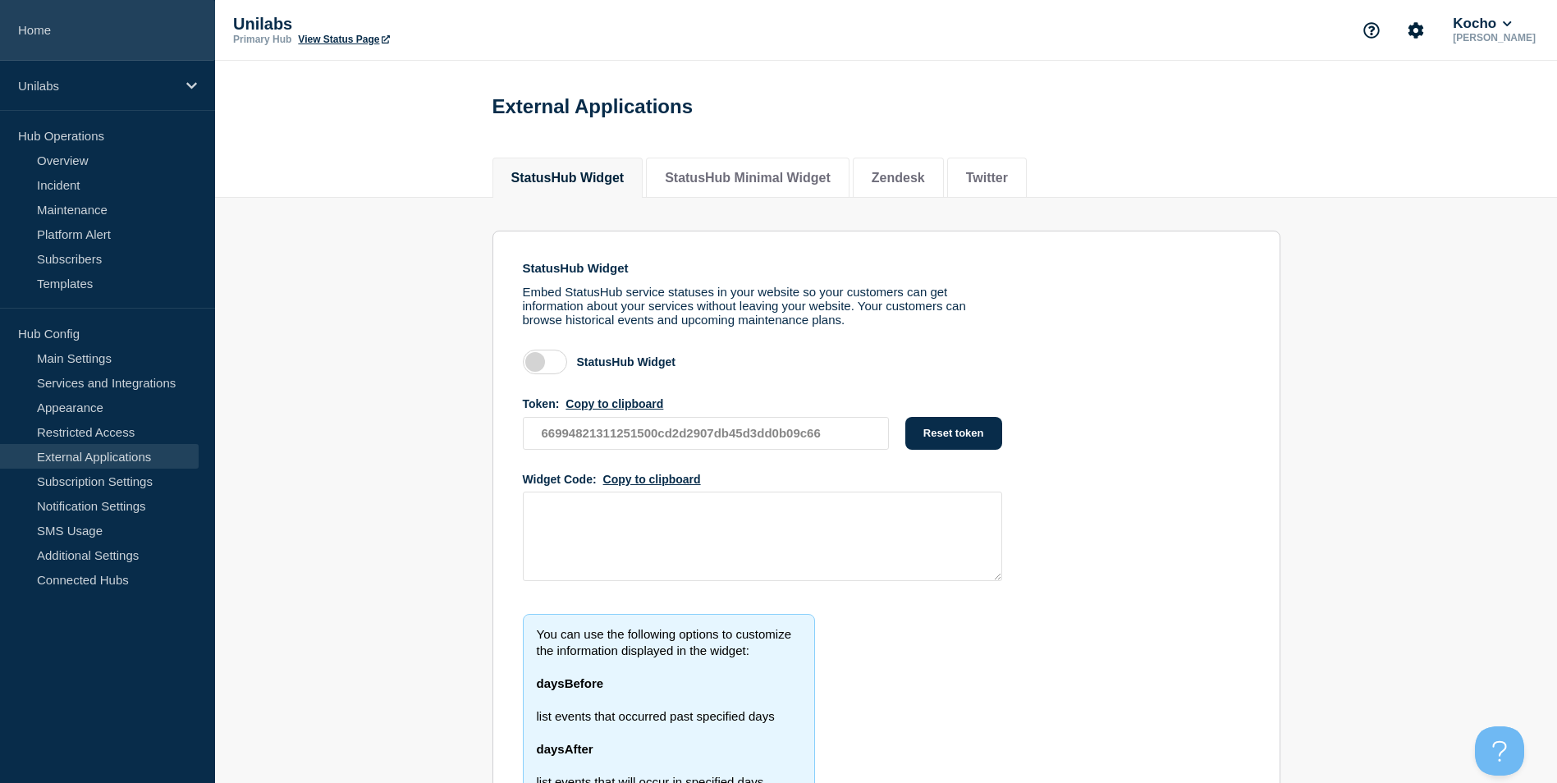
click at [42, 25] on link "Home" at bounding box center [107, 30] width 215 height 61
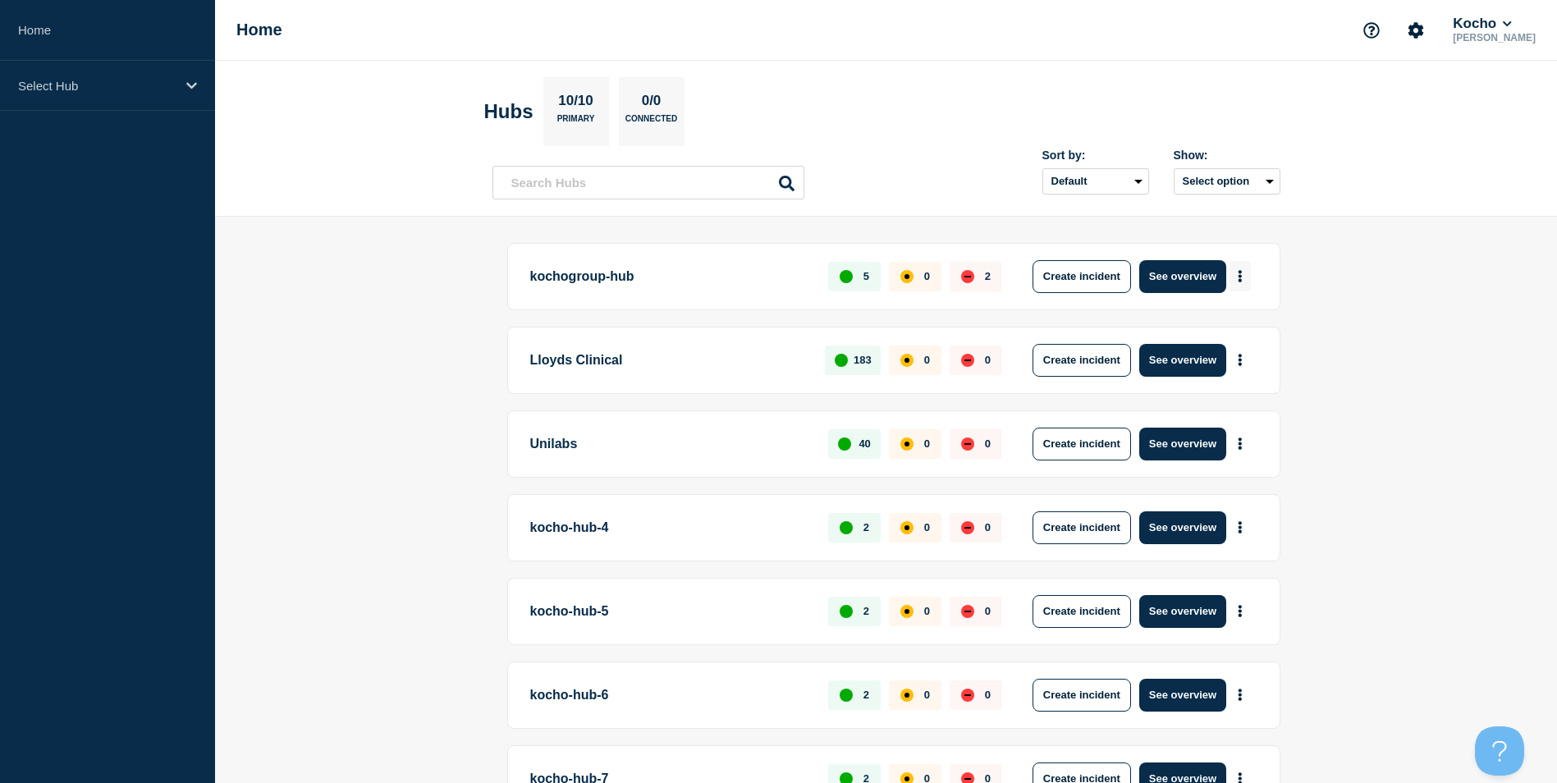
click at [1238, 274] on icon "More actions" at bounding box center [1240, 276] width 5 height 12
click at [1247, 350] on link "View Status Page" at bounding box center [1238, 348] width 121 height 14
click at [857, 284] on div "5" at bounding box center [854, 277] width 53 height 30
click at [1245, 359] on button "More actions" at bounding box center [1240, 360] width 21 height 30
click at [1235, 430] on link "View Status Page" at bounding box center [1238, 431] width 121 height 14
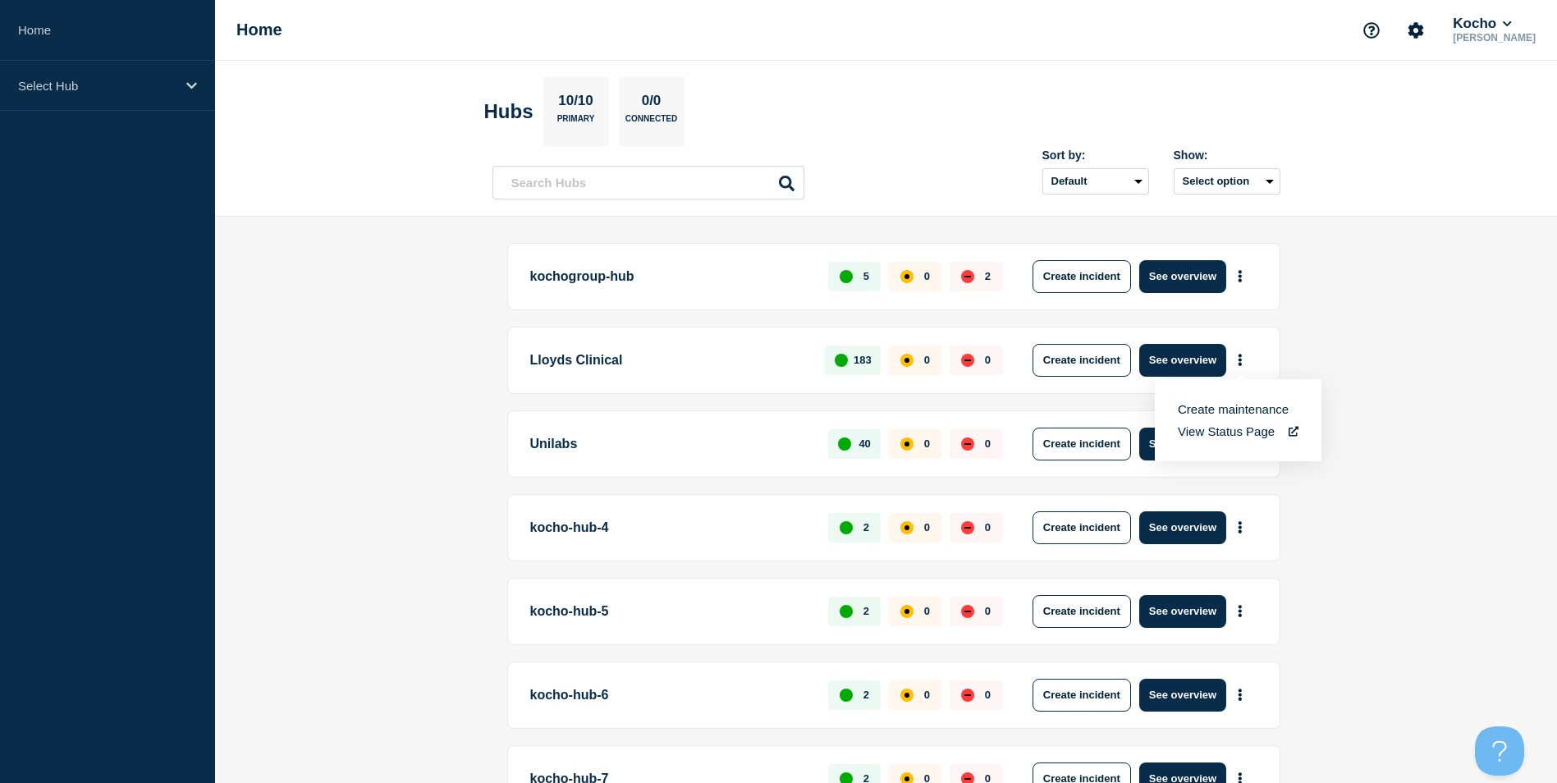
click at [740, 450] on p "Unilabs" at bounding box center [670, 444] width 280 height 33
click at [863, 360] on p "183" at bounding box center [863, 360] width 18 height 12
click at [1238, 358] on icon "More actions" at bounding box center [1240, 360] width 5 height 12
click at [1250, 434] on link "View Status Page" at bounding box center [1238, 431] width 121 height 14
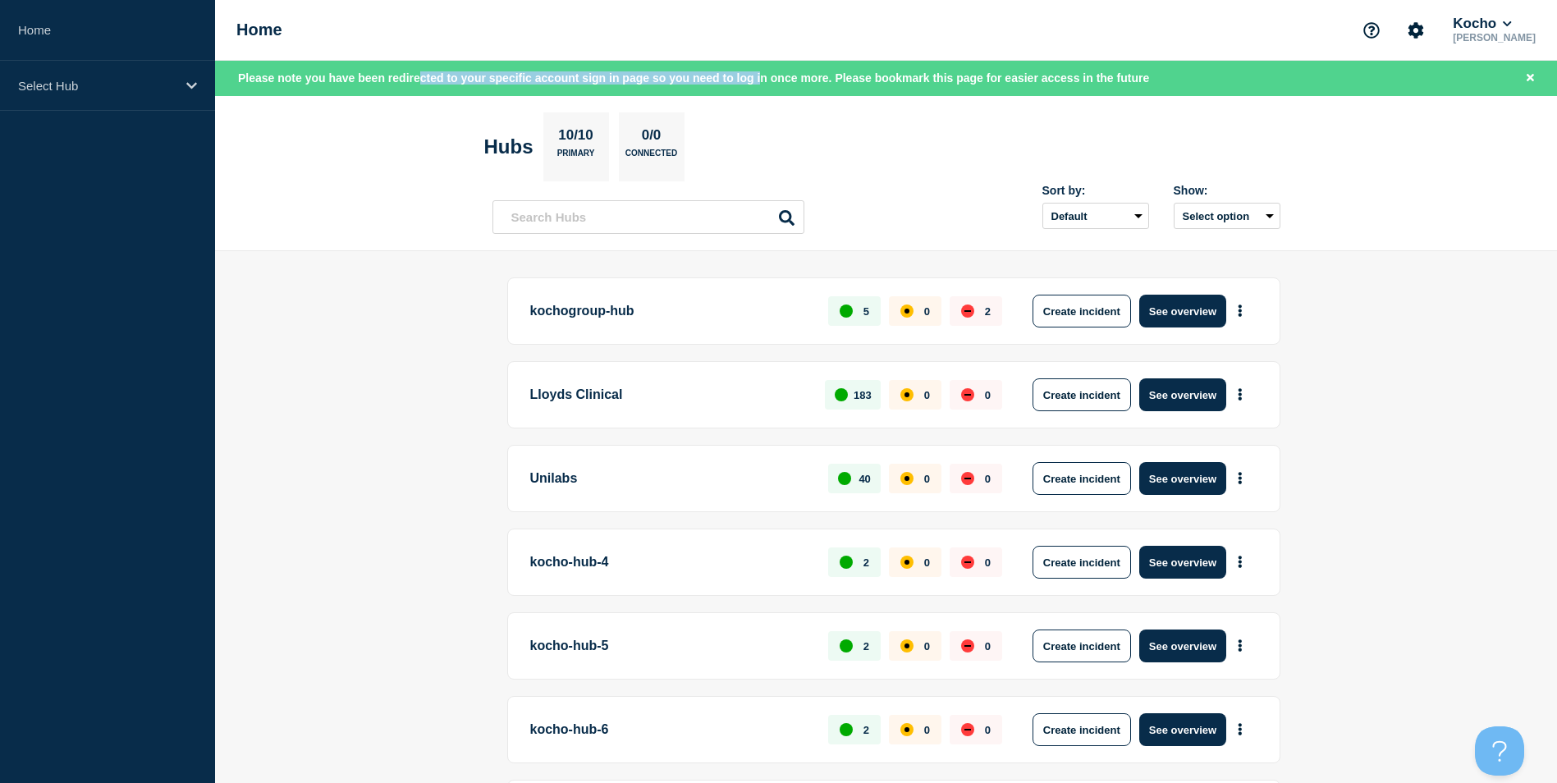
drag, startPoint x: 447, startPoint y: 80, endPoint x: 841, endPoint y: 82, distance: 393.2
click at [841, 82] on span "Please note you have been redirected to your specific account sign in page so y…" at bounding box center [693, 77] width 911 height 13
click at [1500, 32] on p "[PERSON_NAME]" at bounding box center [1494, 37] width 89 height 11
click at [1514, 18] on button "Kocho" at bounding box center [1482, 24] width 65 height 16
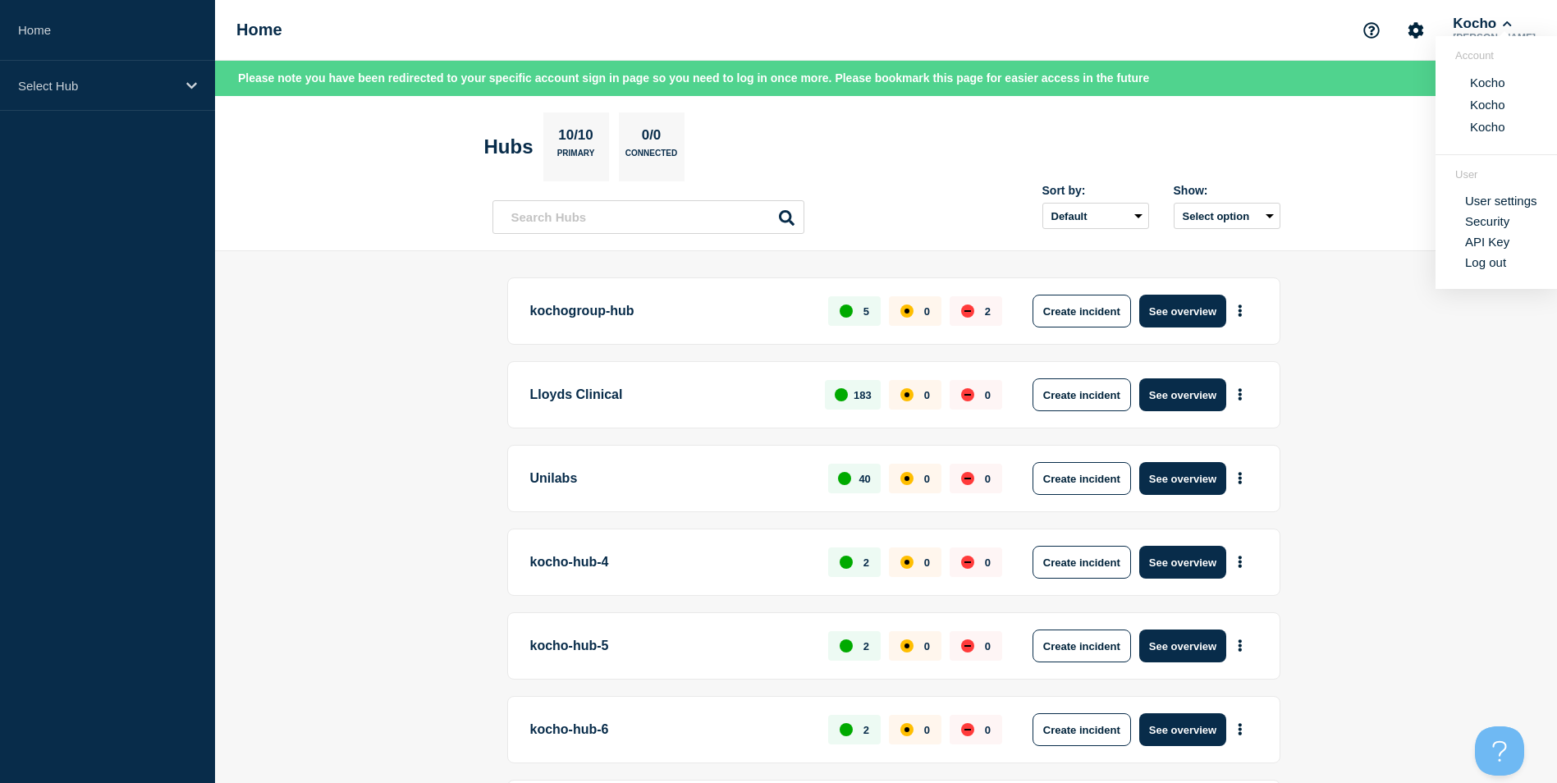
click at [1372, 100] on header "Hubs 10/10 Primary 0/0 Connected Sort by: Default Last added Last updated Most …" at bounding box center [886, 174] width 1342 height 156
click at [1424, 24] on icon "Account settings" at bounding box center [1416, 30] width 16 height 16
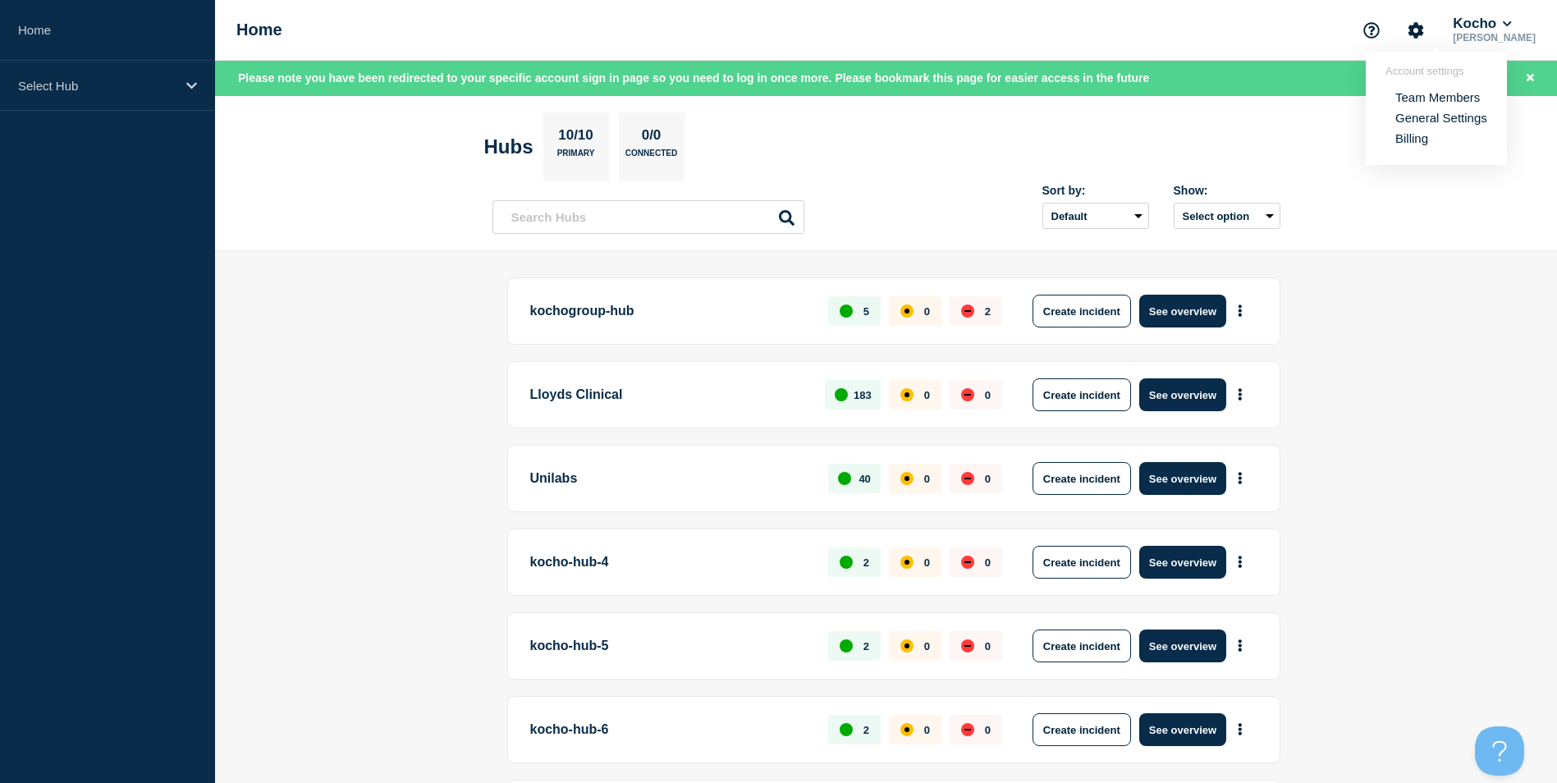
click at [1425, 118] on link "General Settings" at bounding box center [1441, 118] width 92 height 14
